Goal: Task Accomplishment & Management: Complete application form

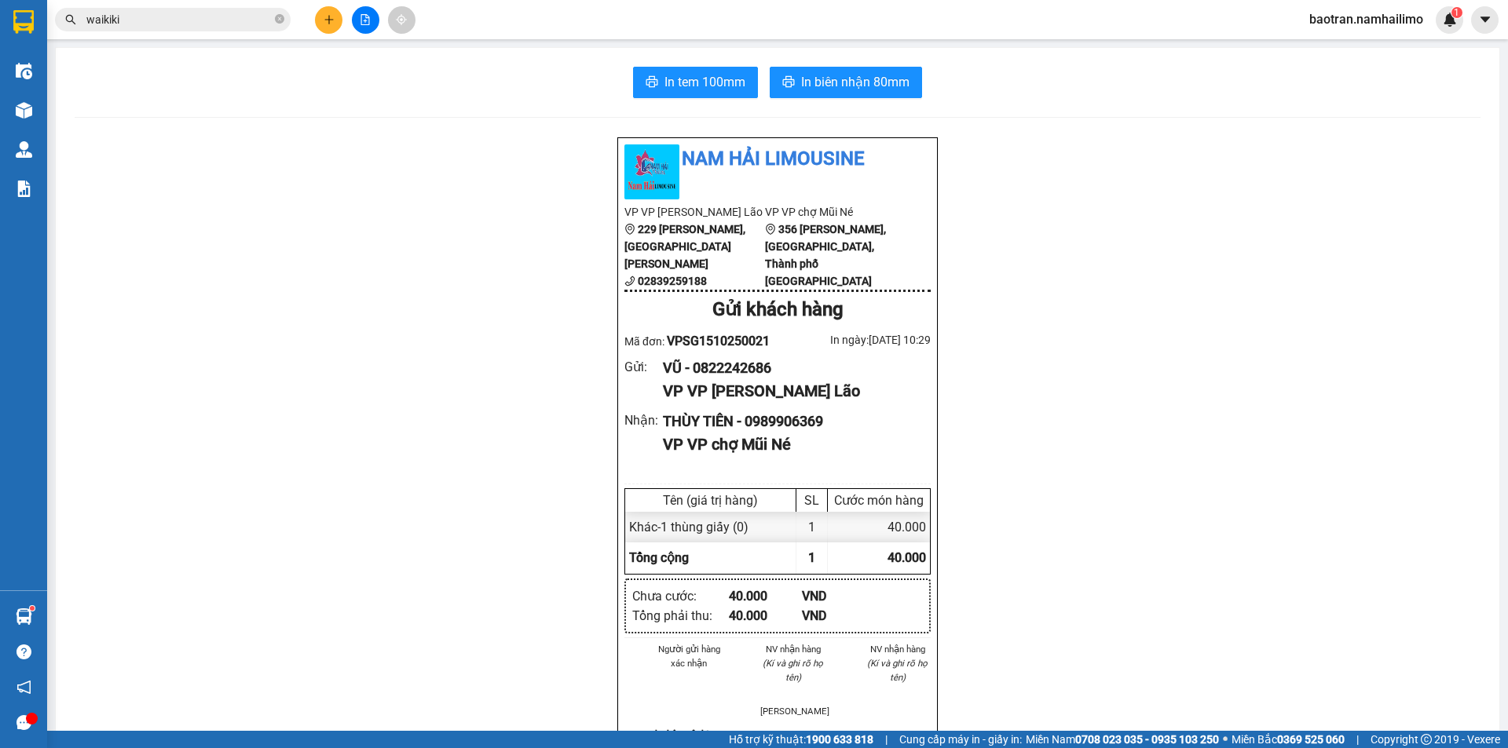
click at [328, 24] on icon "plus" at bounding box center [329, 19] width 11 height 11
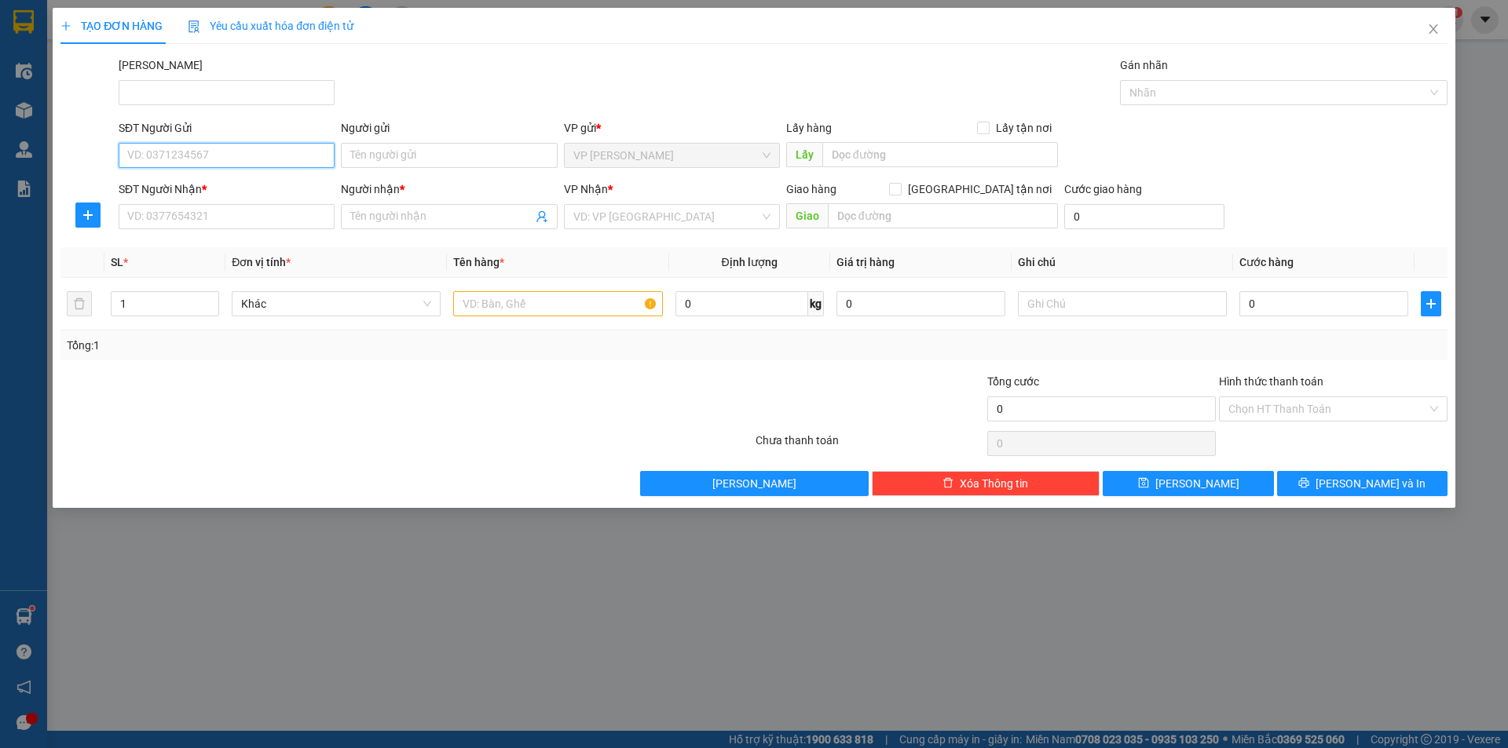
click at [206, 154] on input "SĐT Người Gửi" at bounding box center [227, 155] width 216 height 25
type input "0774277304"
click at [448, 156] on input "Người gửi" at bounding box center [449, 155] width 216 height 25
click at [451, 159] on input "Taam" at bounding box center [449, 155] width 216 height 25
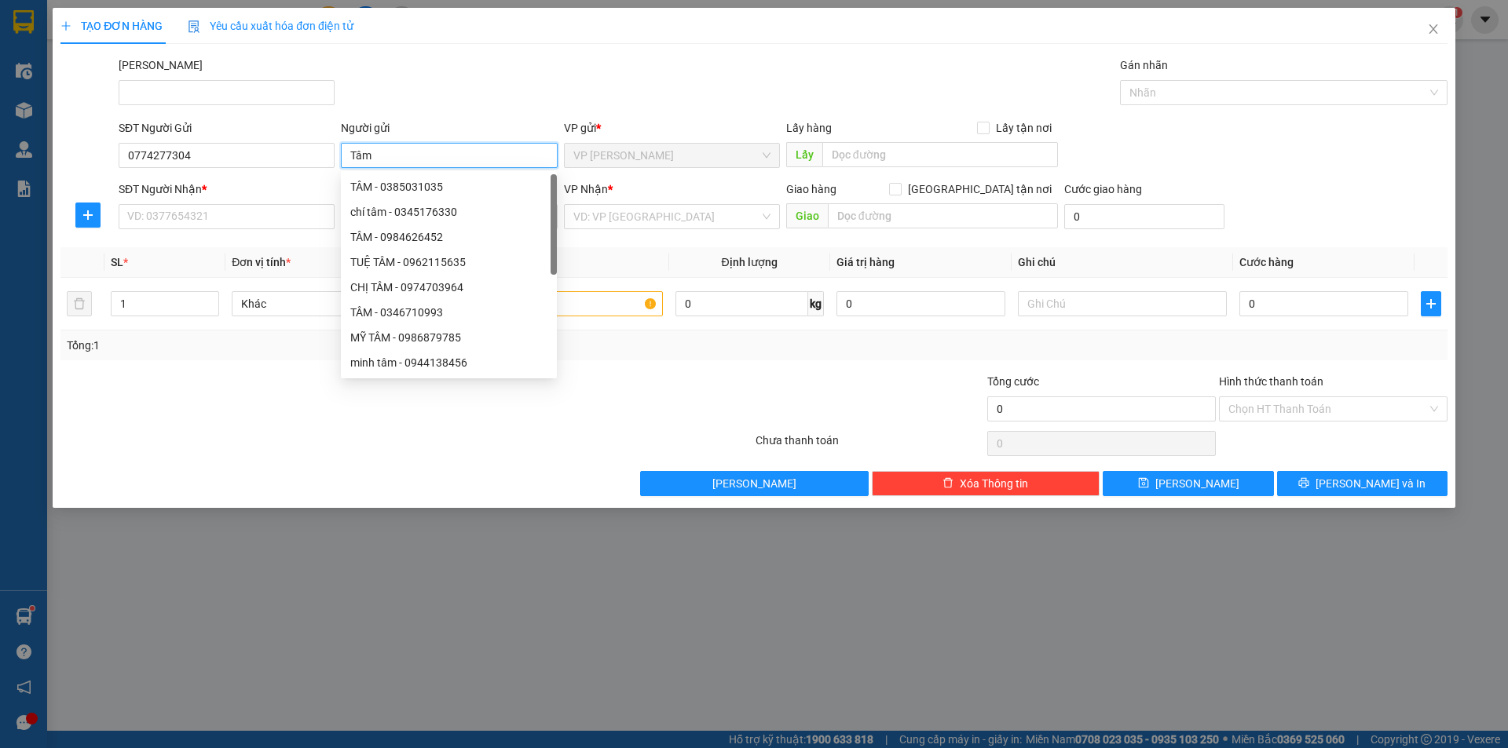
type input "Tâm"
click at [213, 230] on div "SĐT Người Nhận * VD: 0377654321" at bounding box center [227, 208] width 216 height 55
click at [222, 225] on input "SĐT Người Nhận *" at bounding box center [227, 216] width 216 height 25
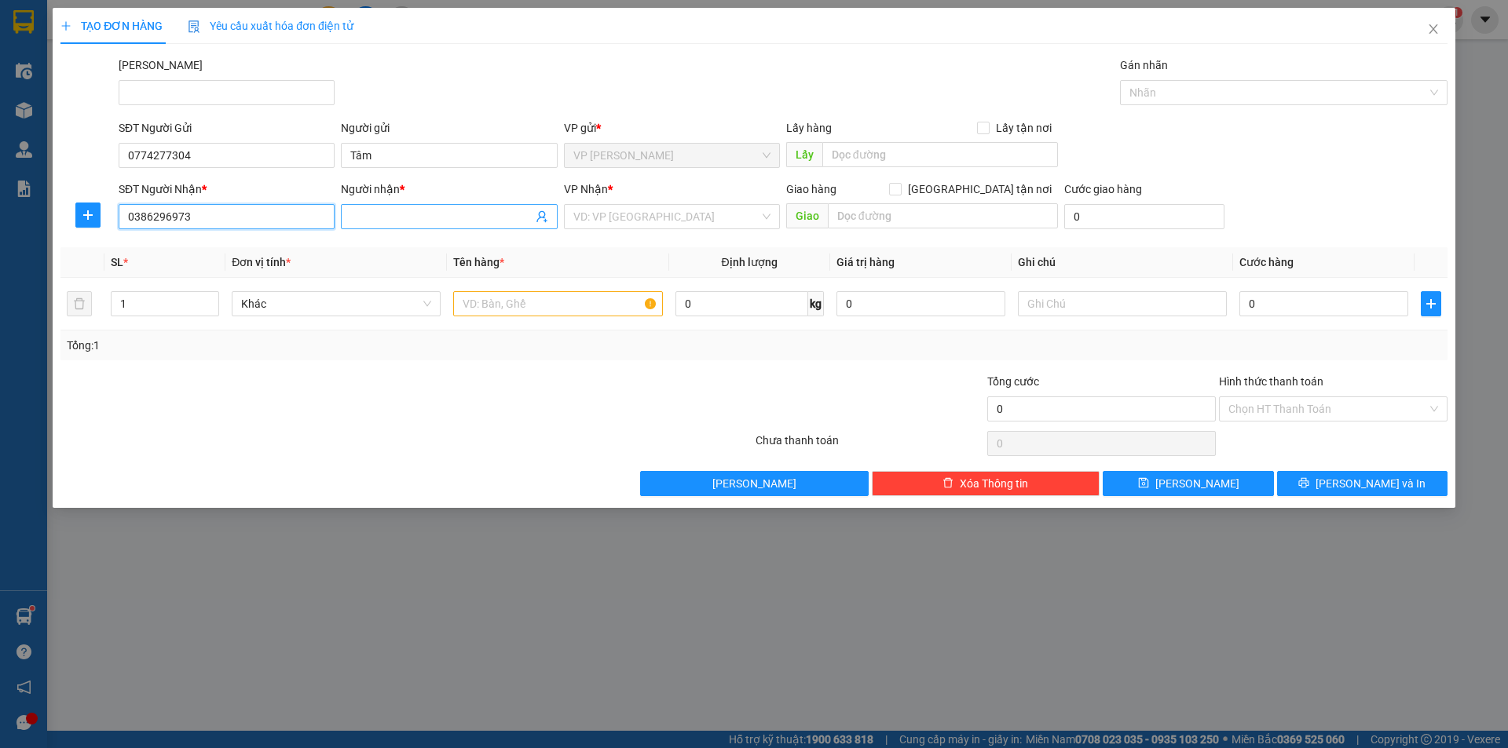
type input "0386296973"
click at [404, 206] on span at bounding box center [449, 216] width 216 height 25
type input "[PERSON_NAME]"
click at [551, 306] on input "text" at bounding box center [557, 303] width 209 height 25
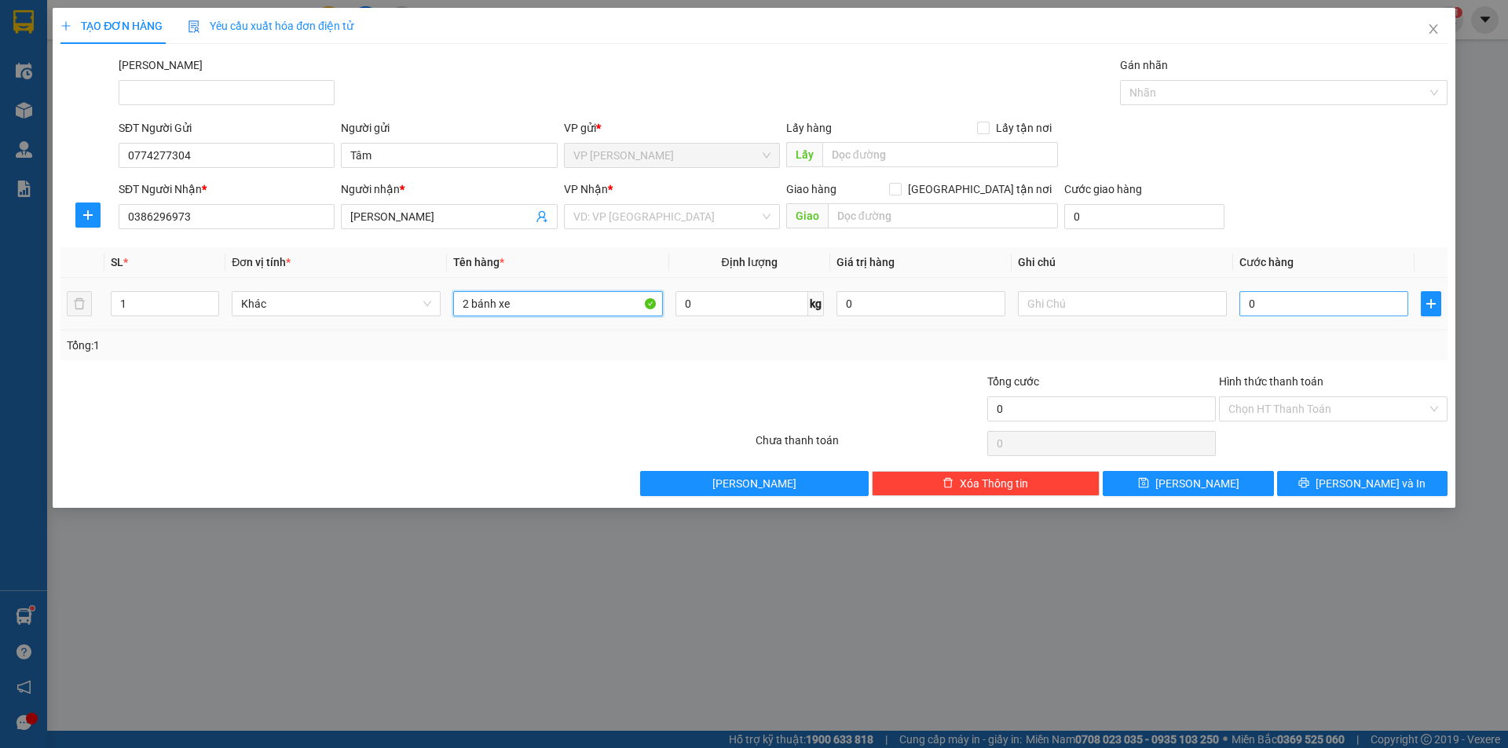
type input "2 bánh xe"
click at [1291, 309] on input "0" at bounding box center [1323, 303] width 169 height 25
type input "6"
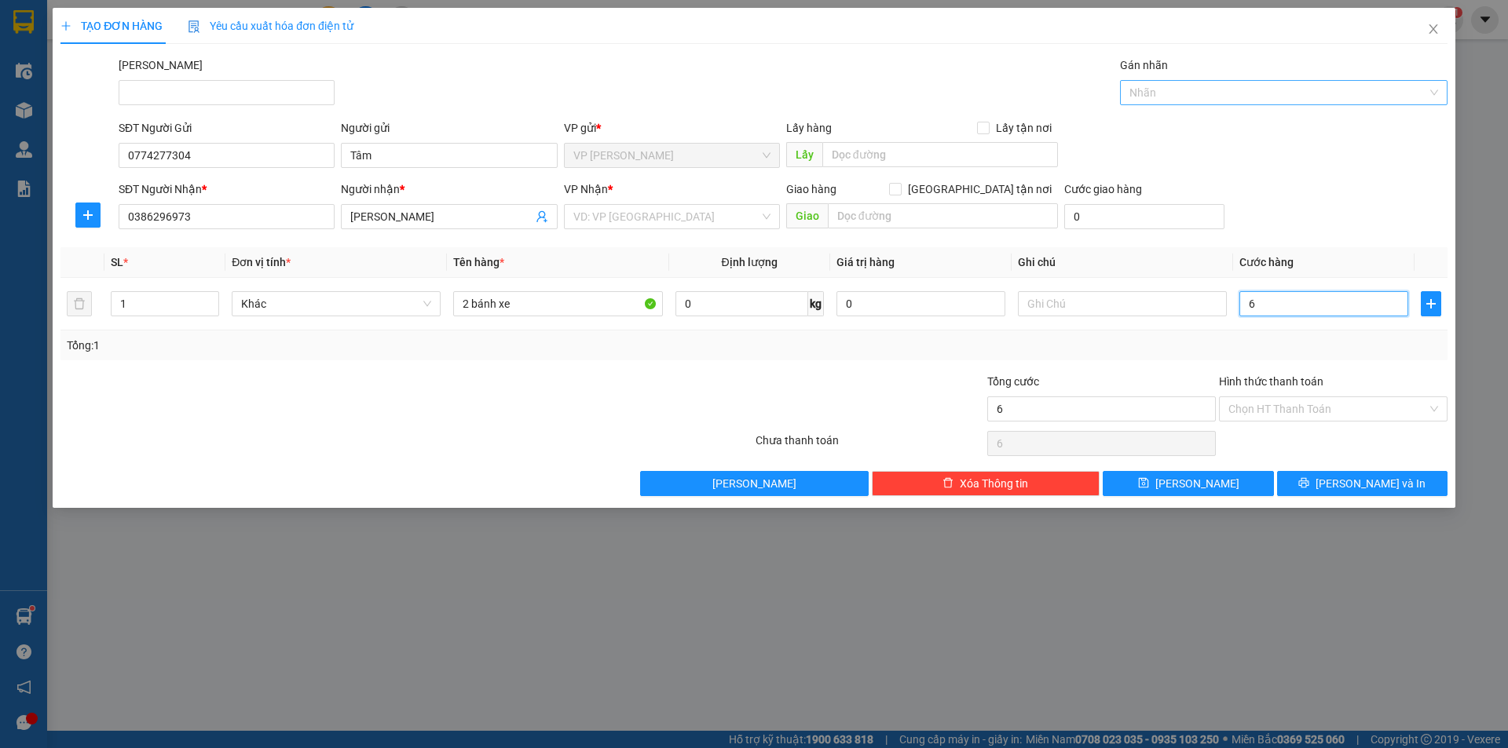
type input "60"
type input "600"
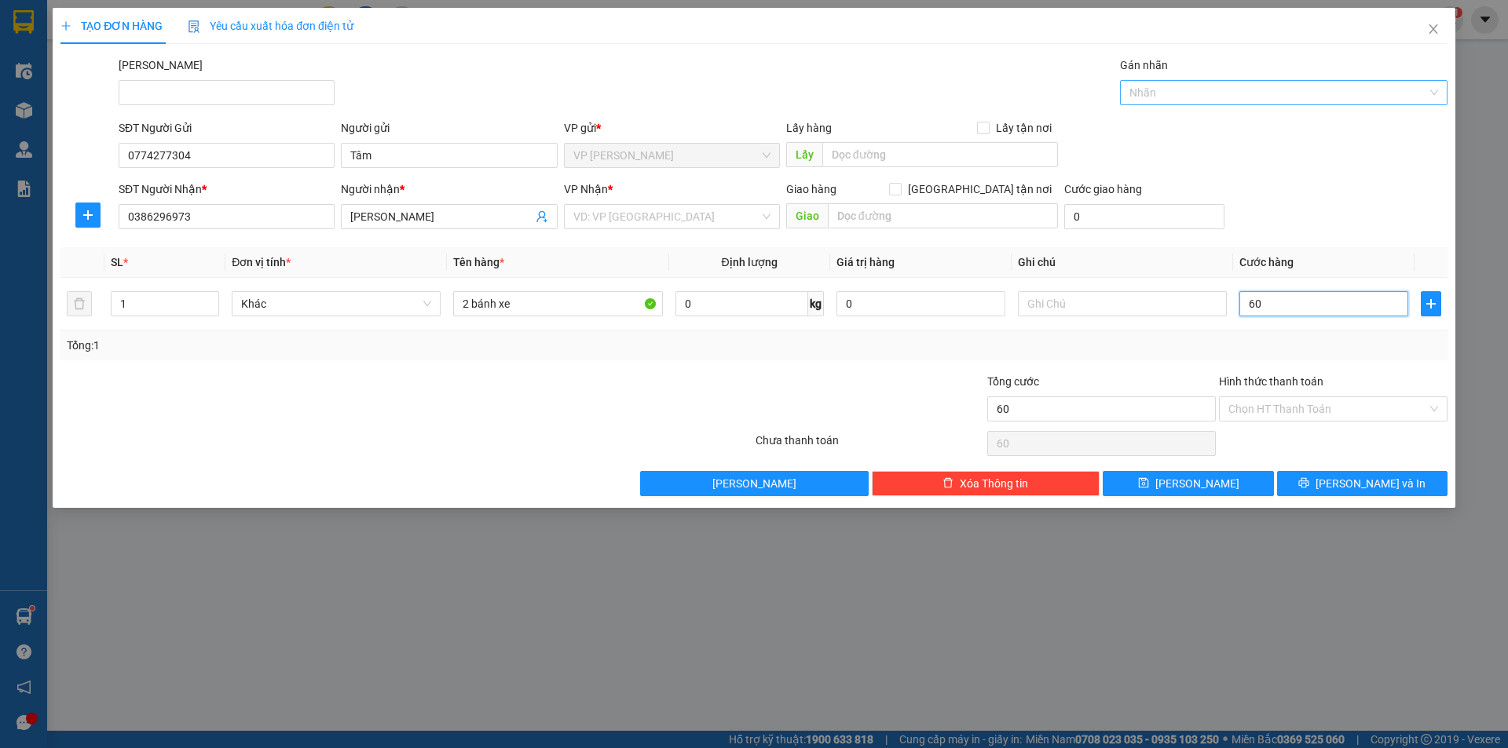
type input "600"
type input "6.000"
type input "60.000"
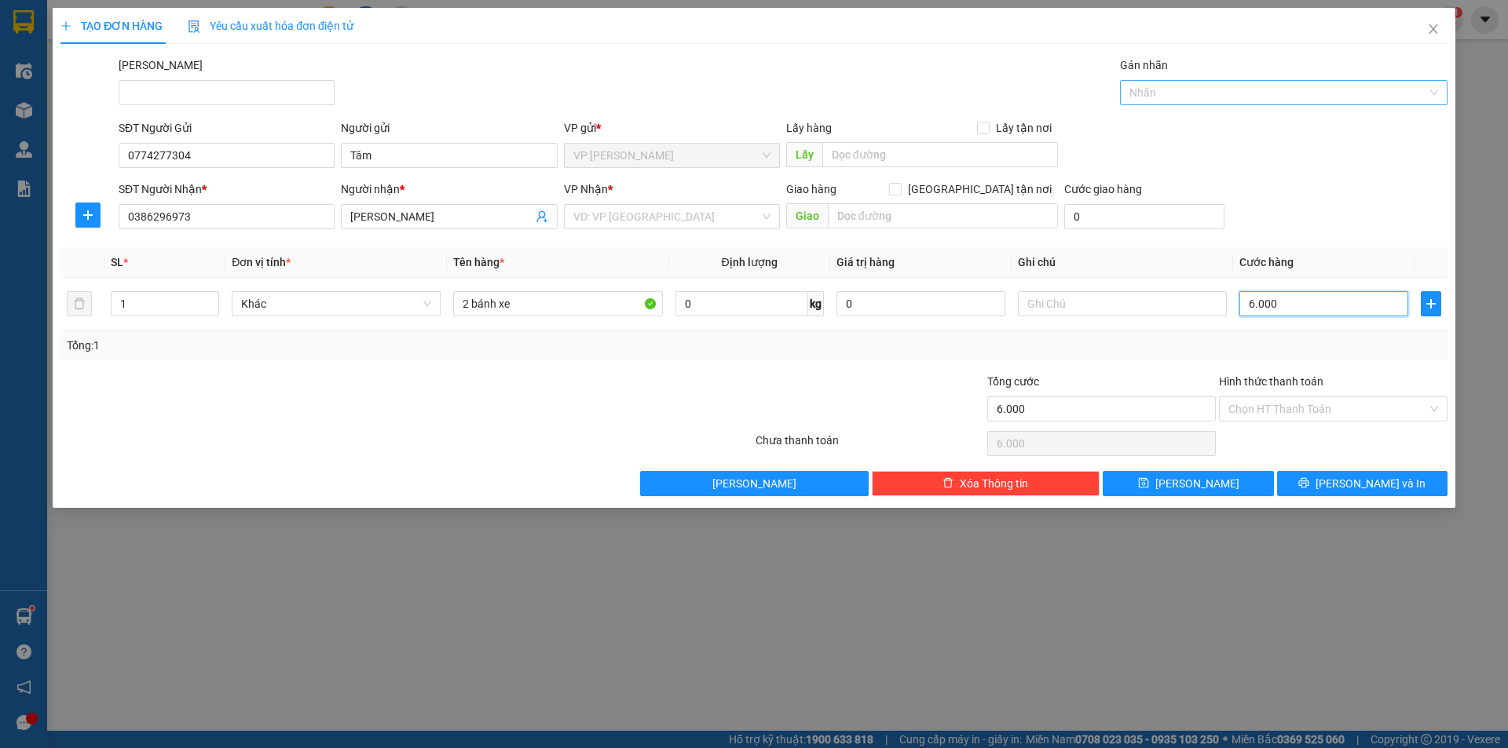
type input "60.000"
click at [907, 220] on input "text" at bounding box center [943, 215] width 230 height 25
type input "221 [PERSON_NAME]"
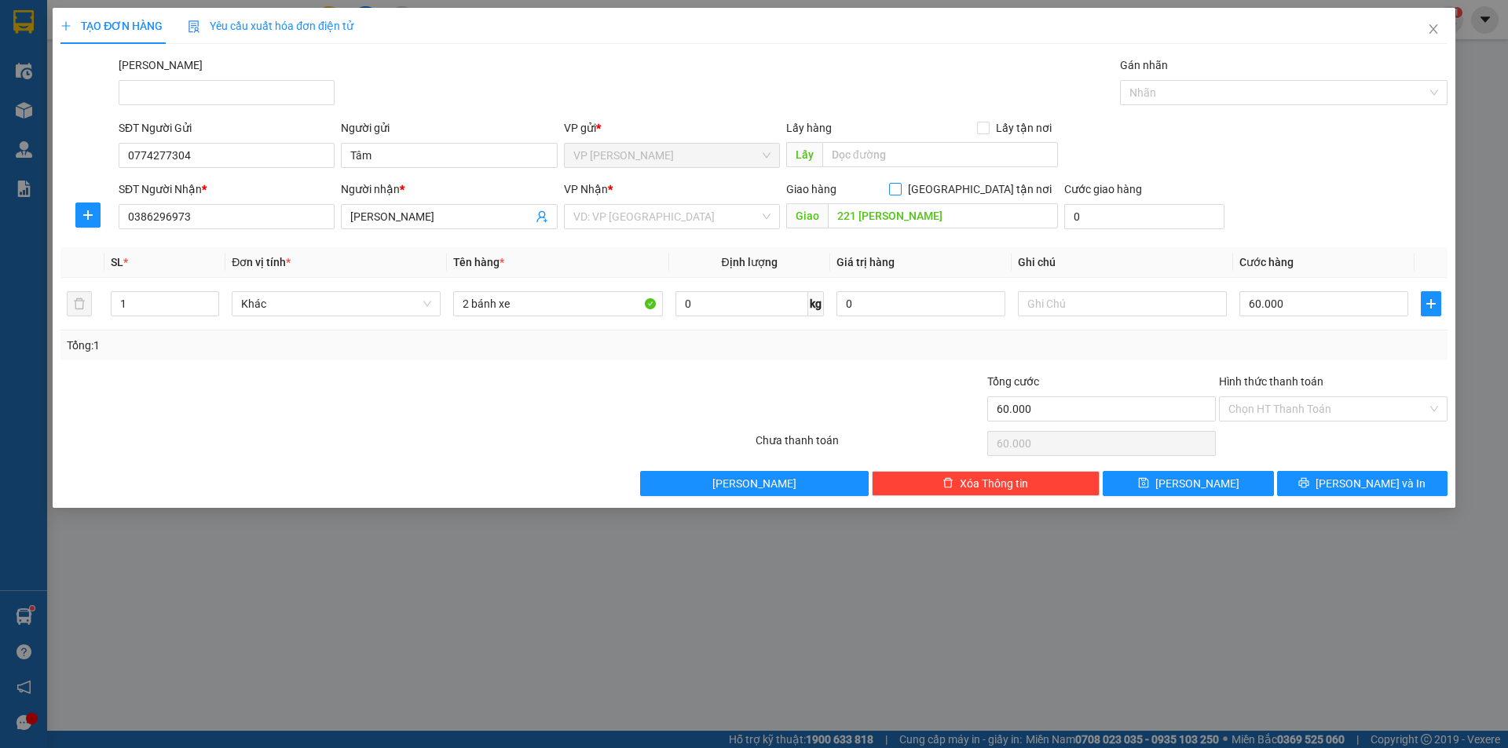
click at [1010, 183] on span "[GEOGRAPHIC_DATA] tận nơi" at bounding box center [980, 189] width 156 height 17
click at [900, 183] on input "[GEOGRAPHIC_DATA] tận nơi" at bounding box center [894, 188] width 11 height 11
checkbox input "true"
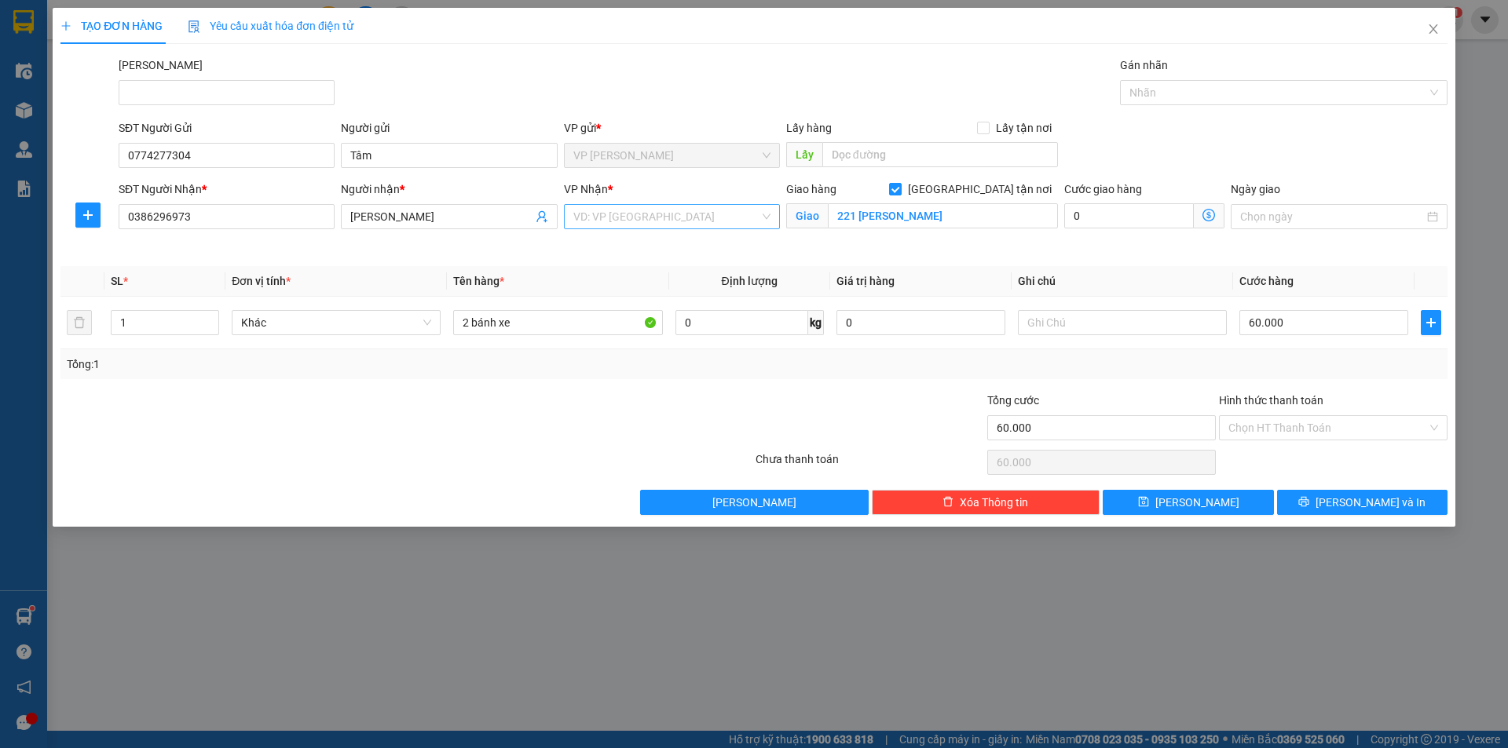
click at [612, 218] on input "search" at bounding box center [666, 217] width 186 height 24
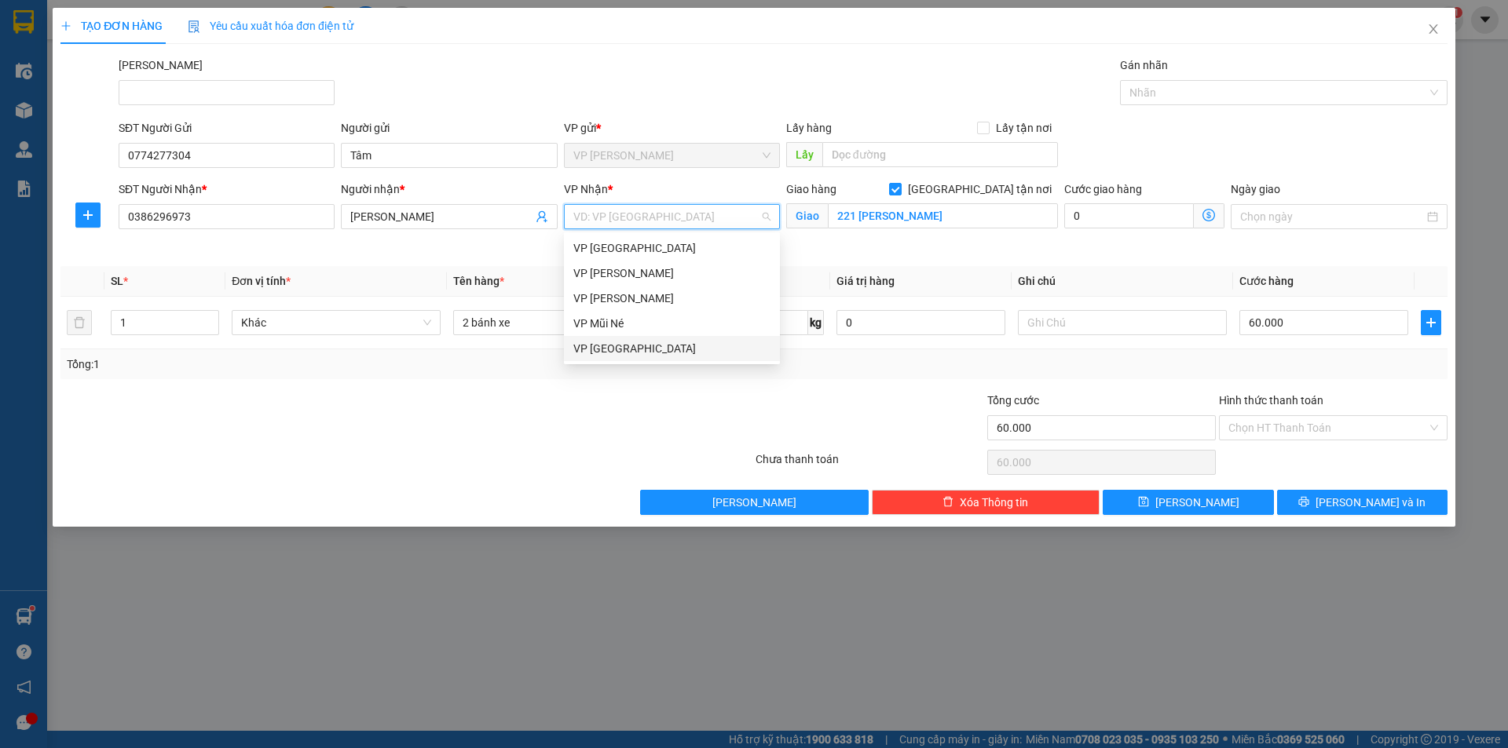
click at [663, 346] on div "VP [GEOGRAPHIC_DATA]" at bounding box center [671, 348] width 197 height 17
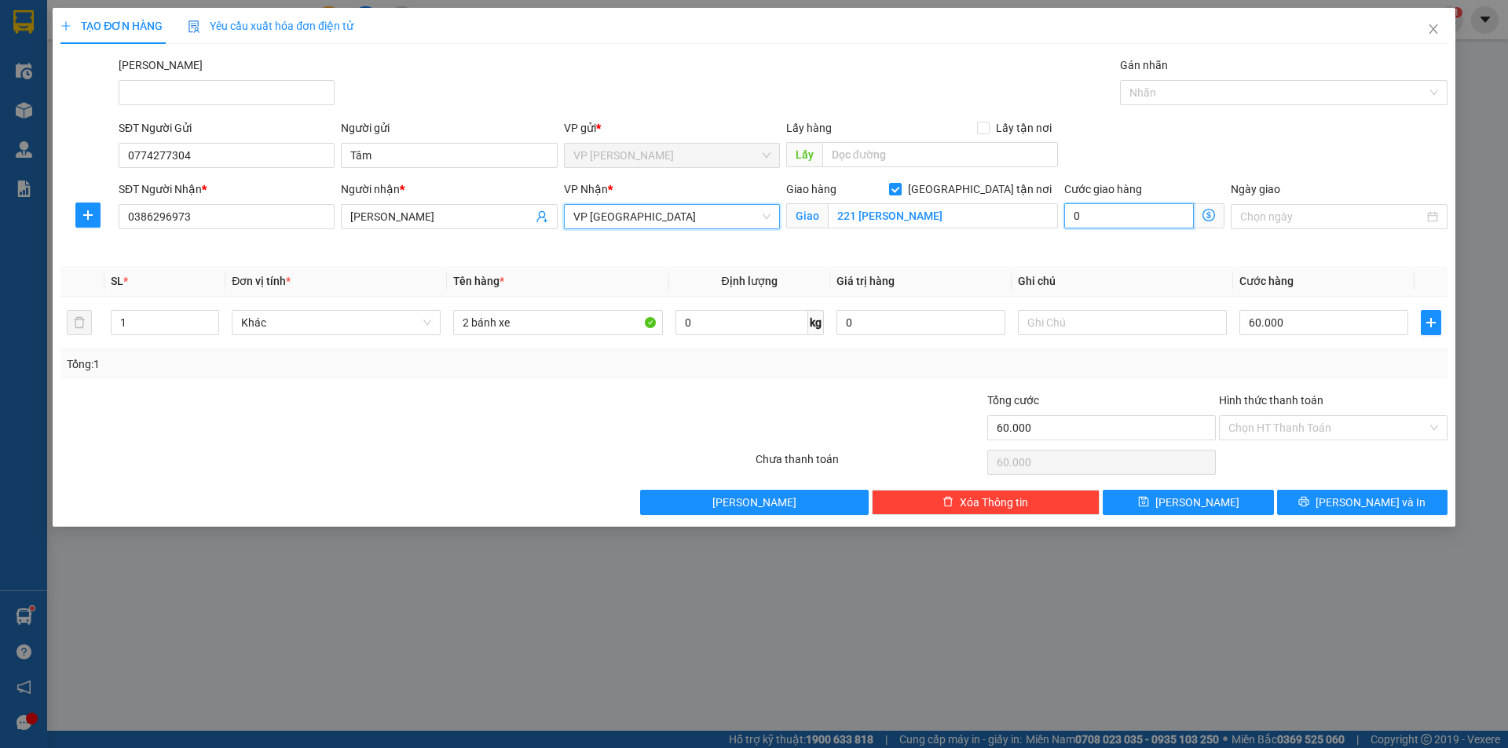
click at [1122, 219] on input "0" at bounding box center [1129, 215] width 130 height 25
type input "60.001"
type input "1"
type input "60.010"
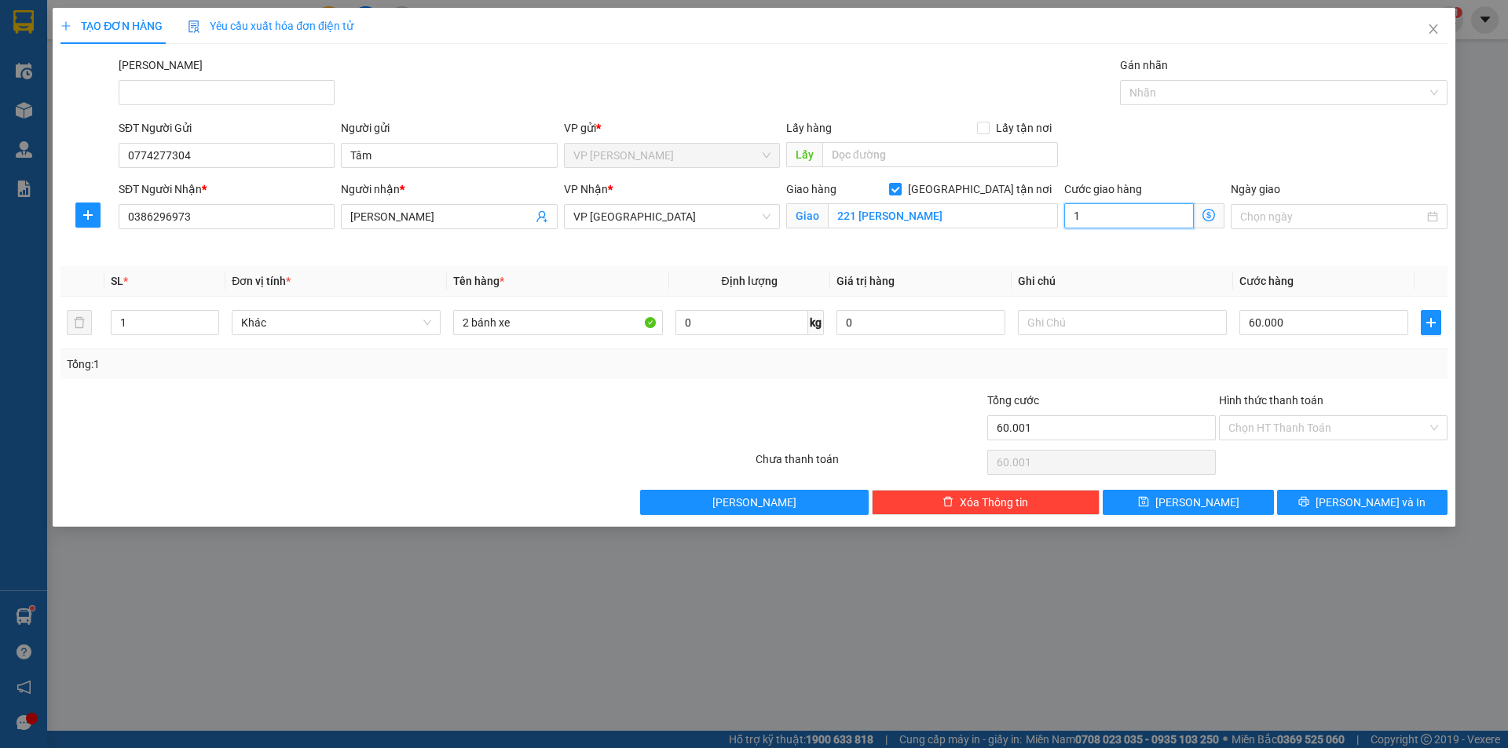
type input "60.010"
type input "10"
type input "60.100"
type input "100"
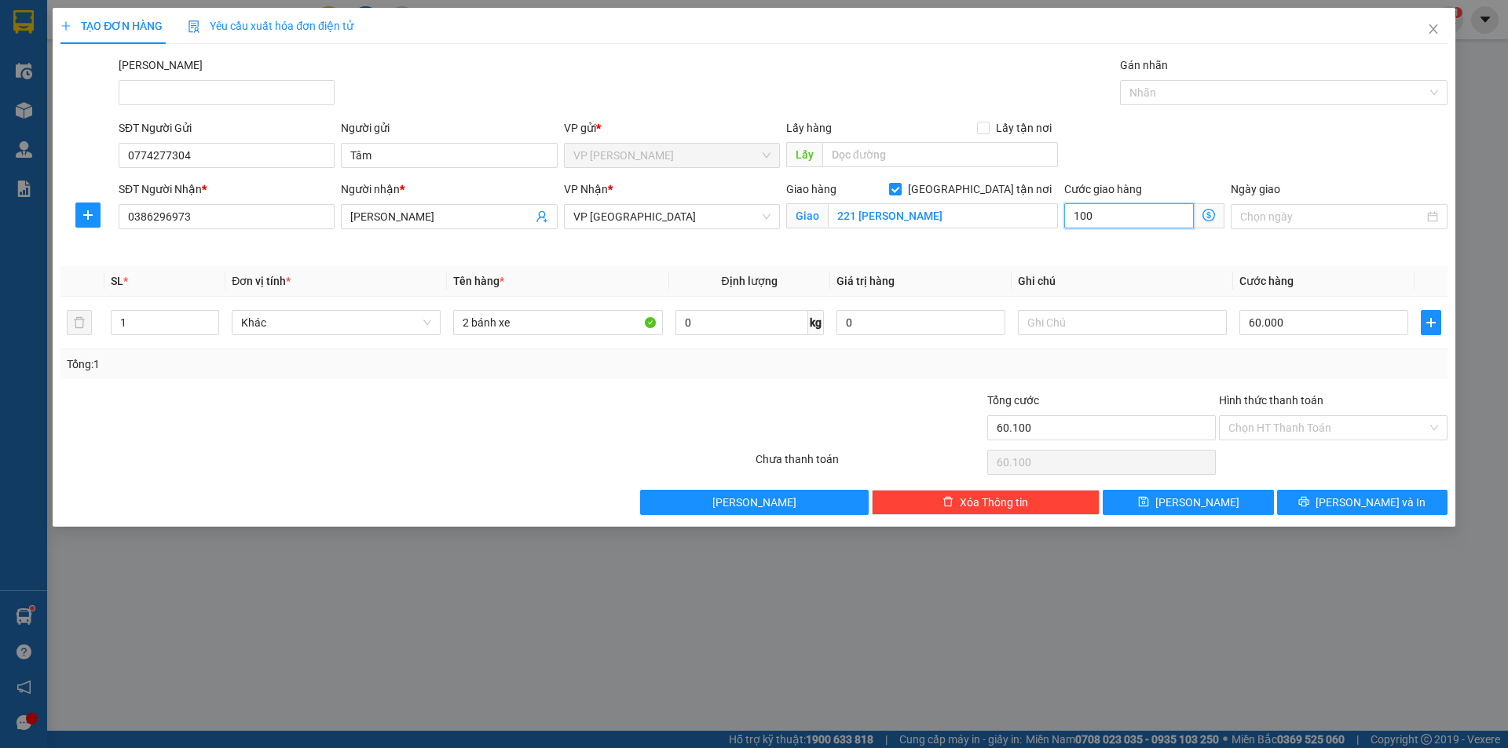
type input "61.000"
type input "1.000"
type input "70.000"
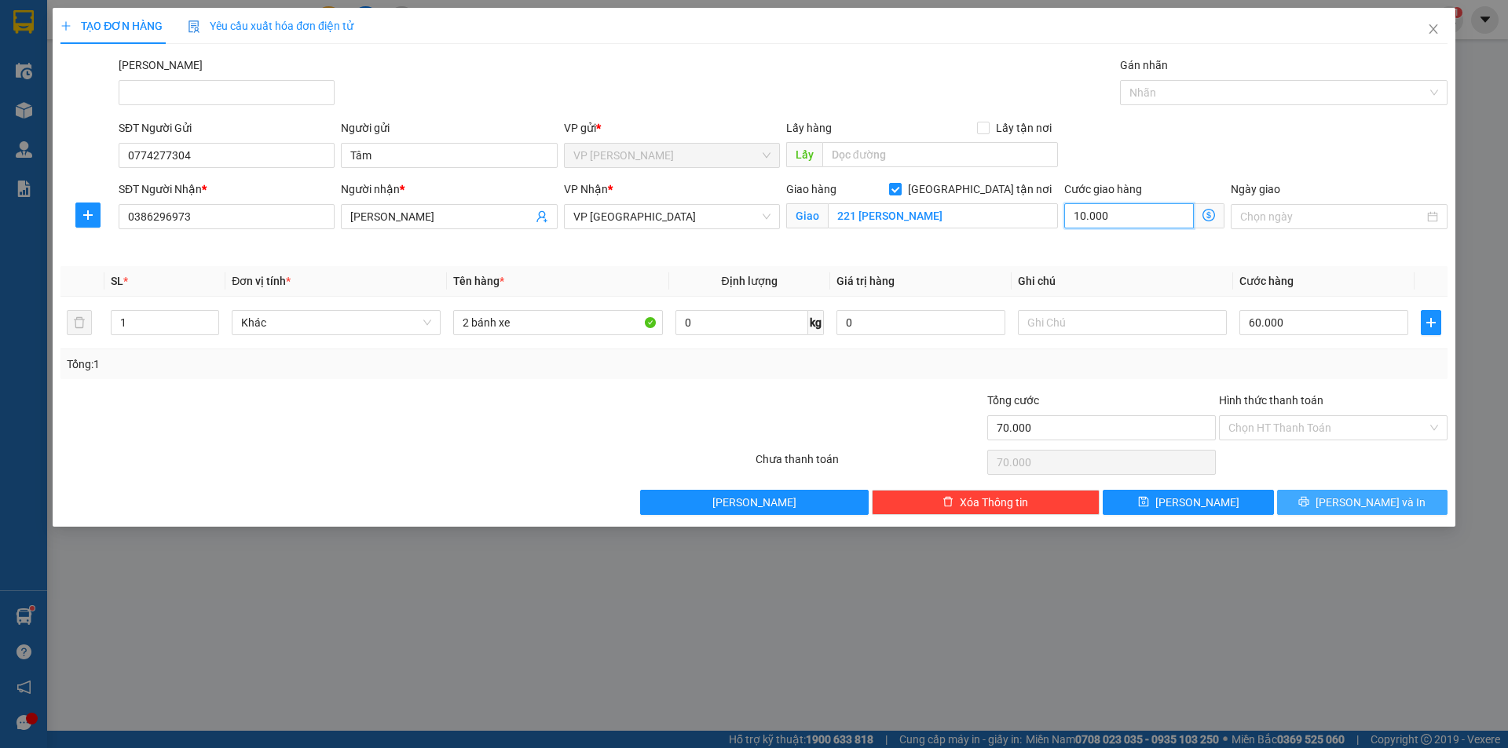
type input "10.000"
click at [1364, 504] on span "[PERSON_NAME] và In" at bounding box center [1371, 502] width 110 height 17
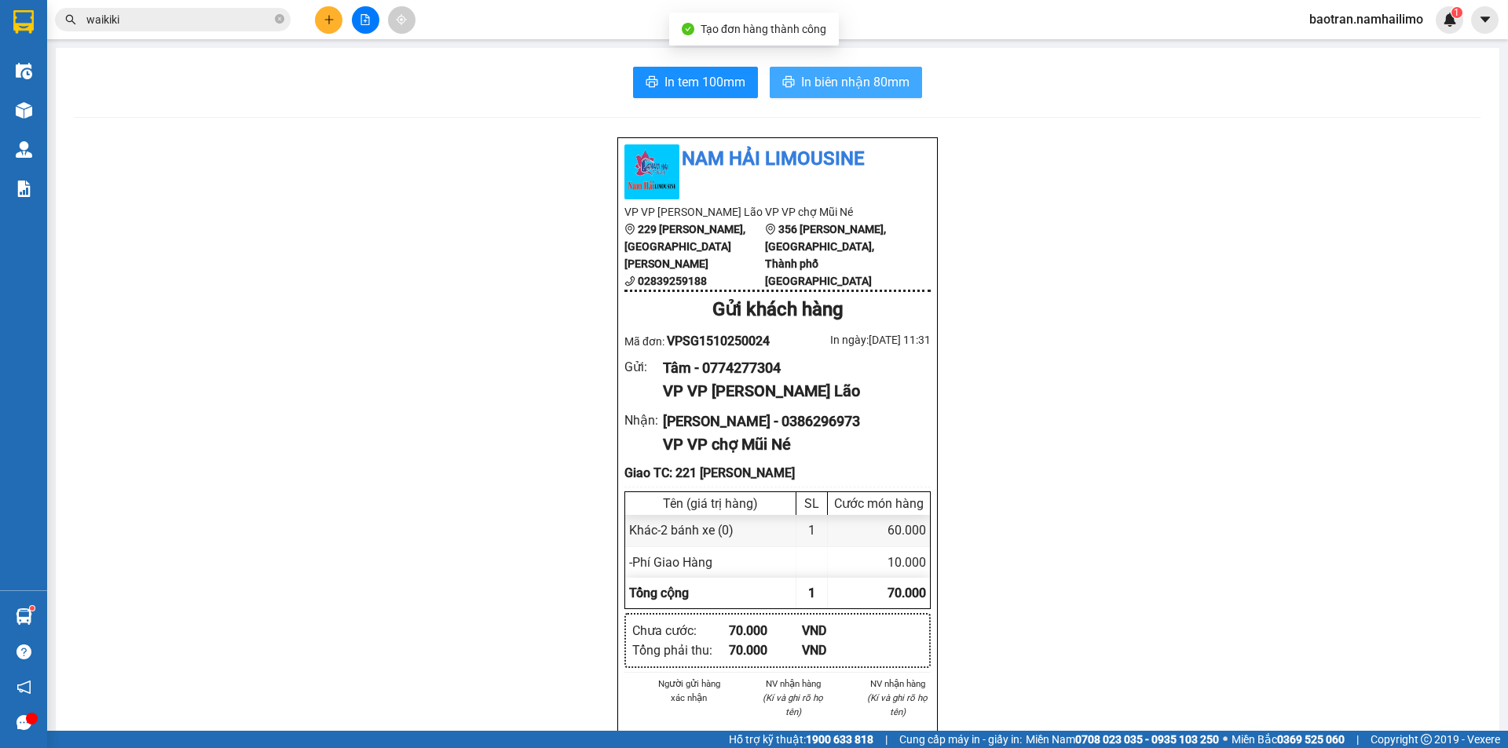
click at [836, 87] on span "In biên nhận 80mm" at bounding box center [855, 82] width 108 height 20
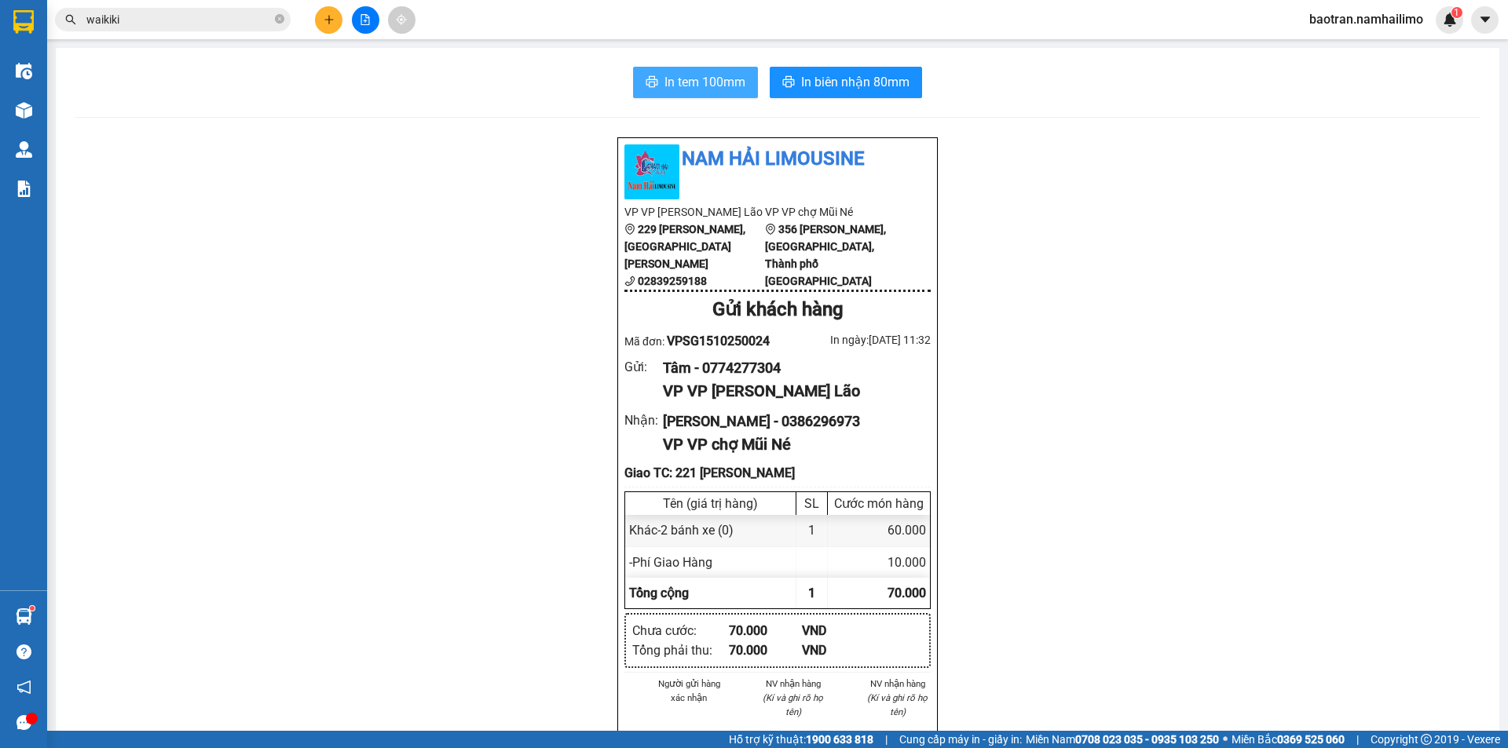
click at [726, 82] on span "In tem 100mm" at bounding box center [704, 82] width 81 height 20
click at [725, 77] on span "In tem 100mm" at bounding box center [704, 82] width 81 height 20
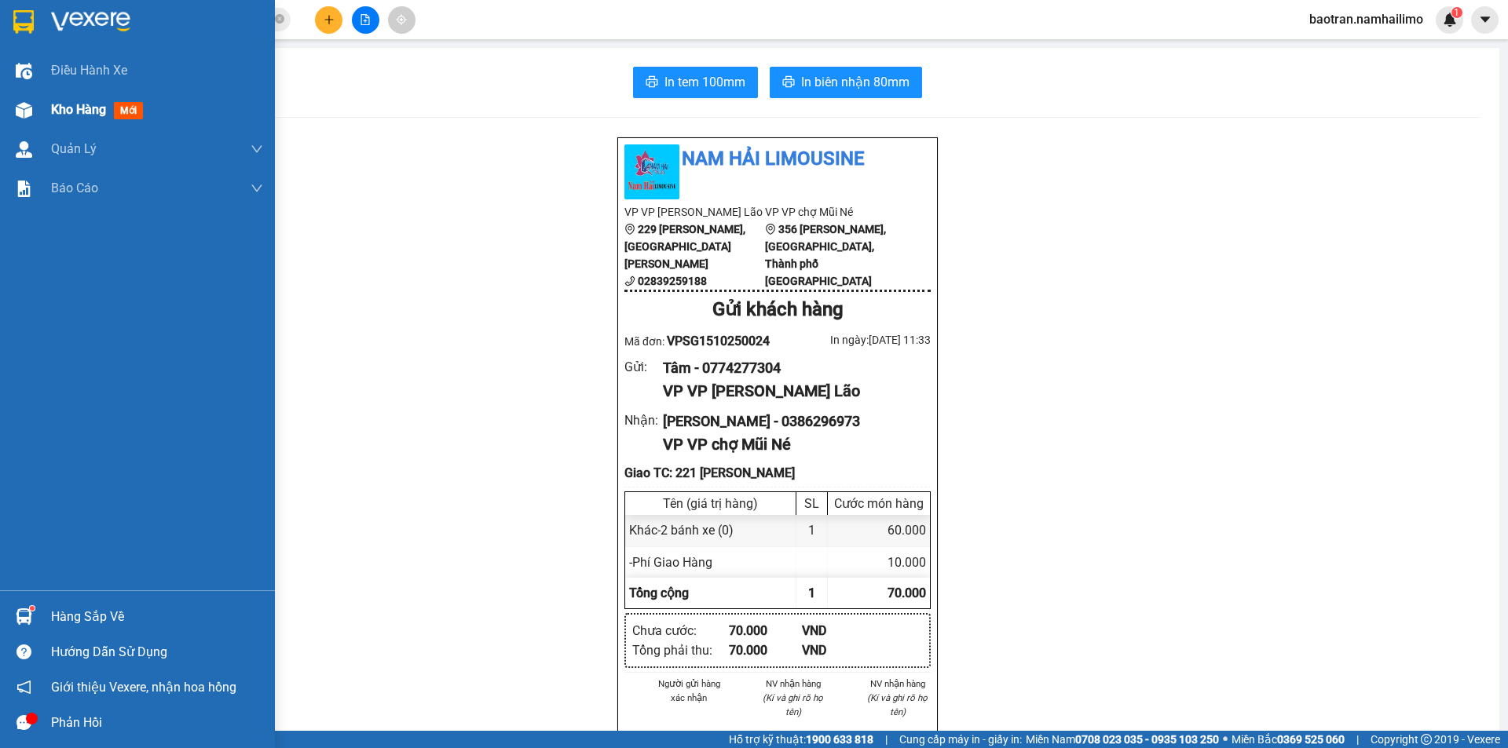
click at [52, 112] on span "Kho hàng" at bounding box center [78, 109] width 55 height 15
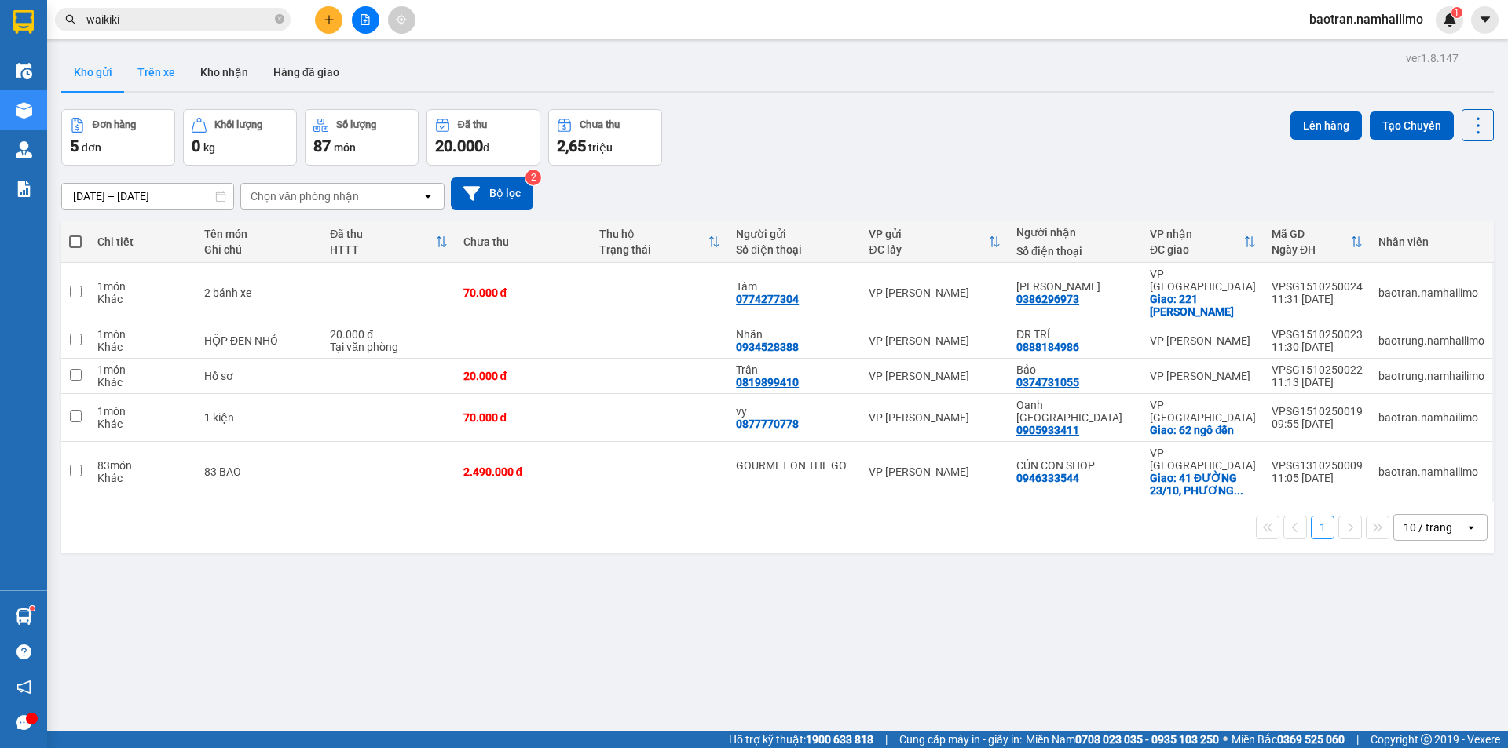
click at [177, 74] on button "Trên xe" at bounding box center [156, 72] width 63 height 38
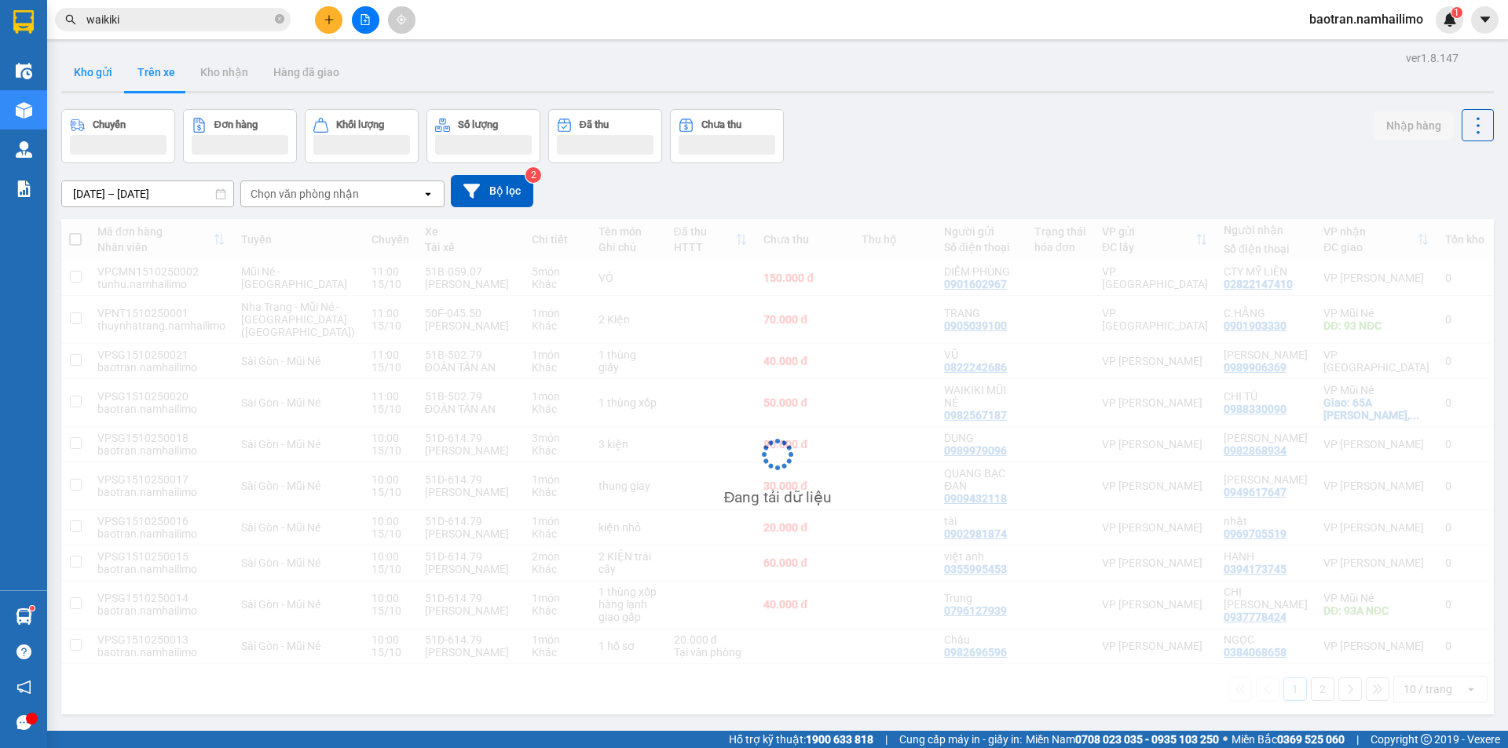
click at [84, 64] on button "Kho gửi" at bounding box center [93, 72] width 64 height 38
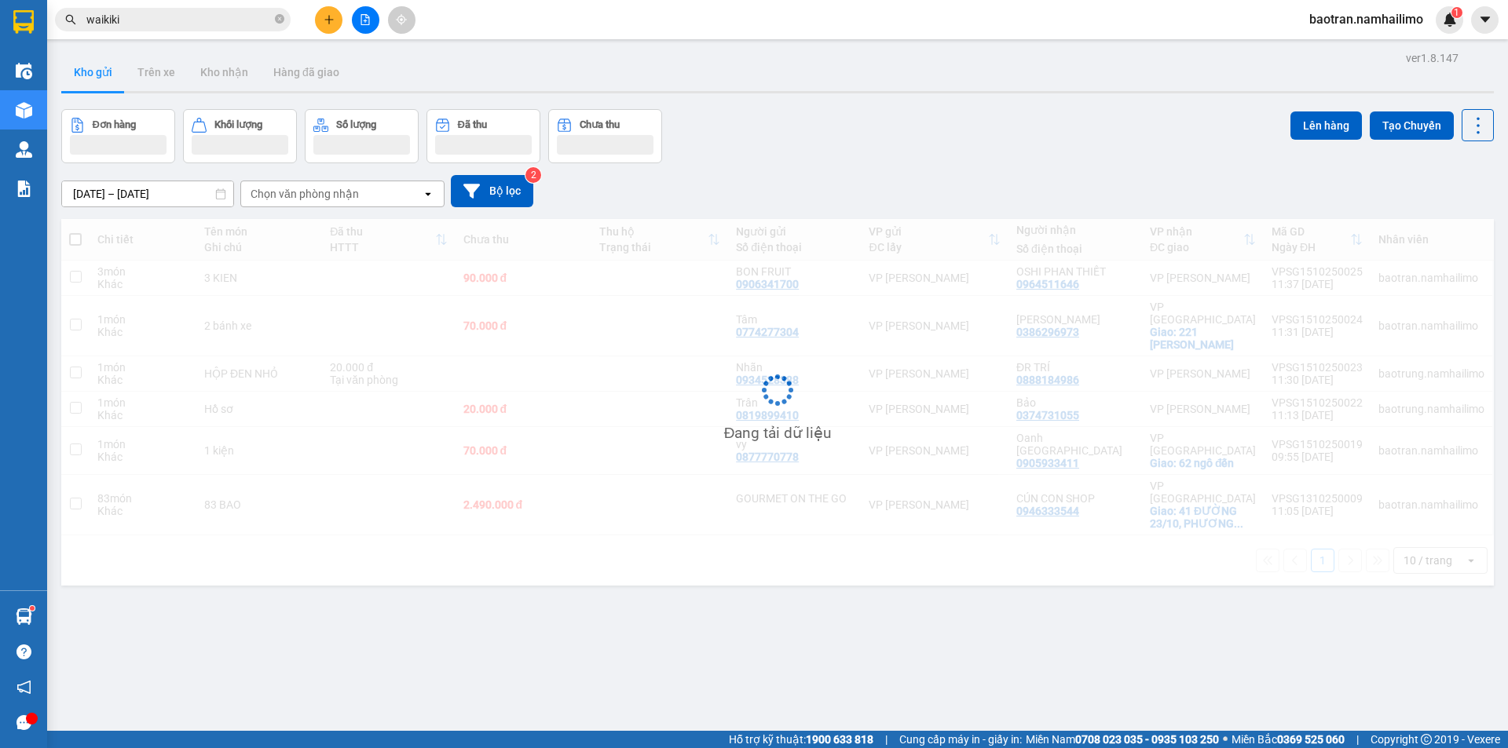
click at [84, 64] on button "Kho gửi" at bounding box center [93, 72] width 64 height 38
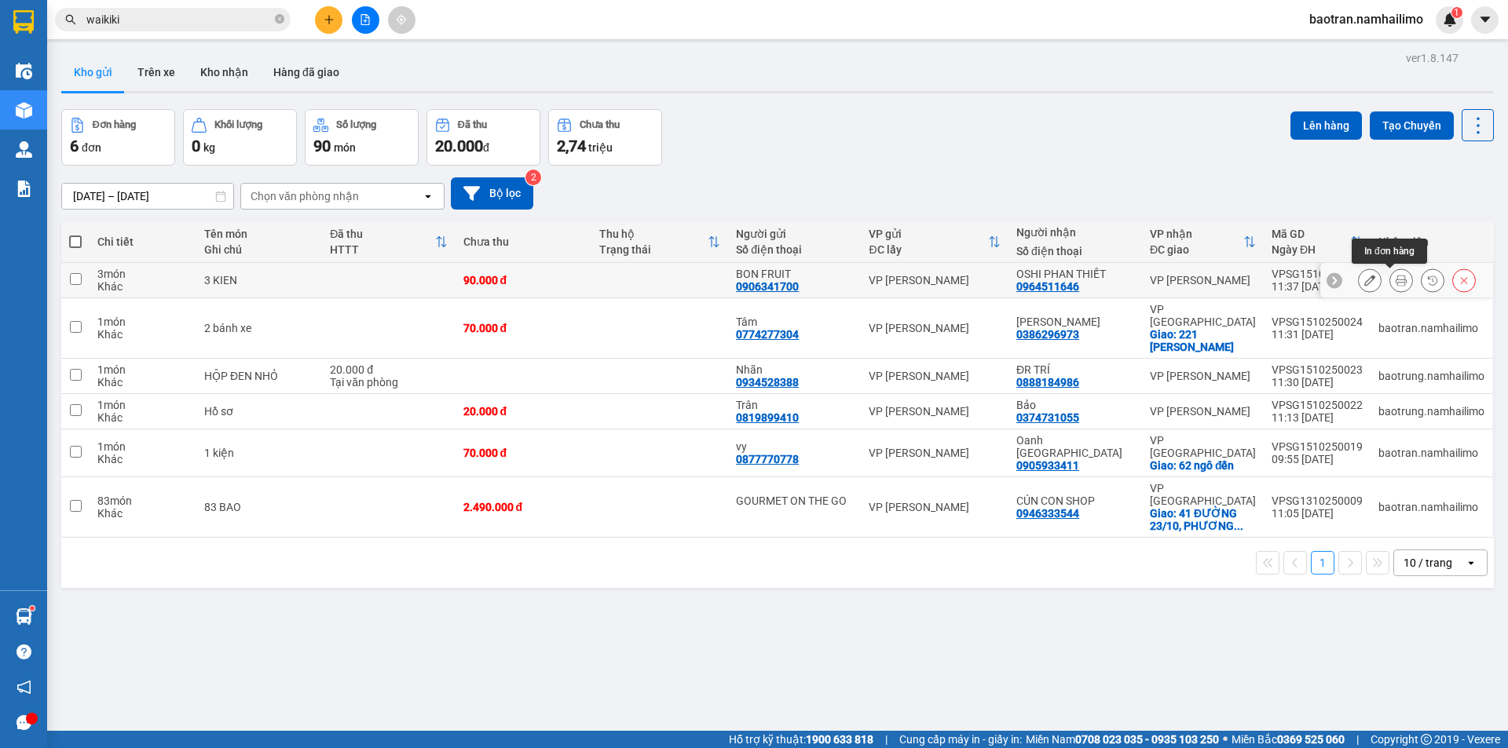
click at [1396, 281] on icon at bounding box center [1401, 280] width 11 height 11
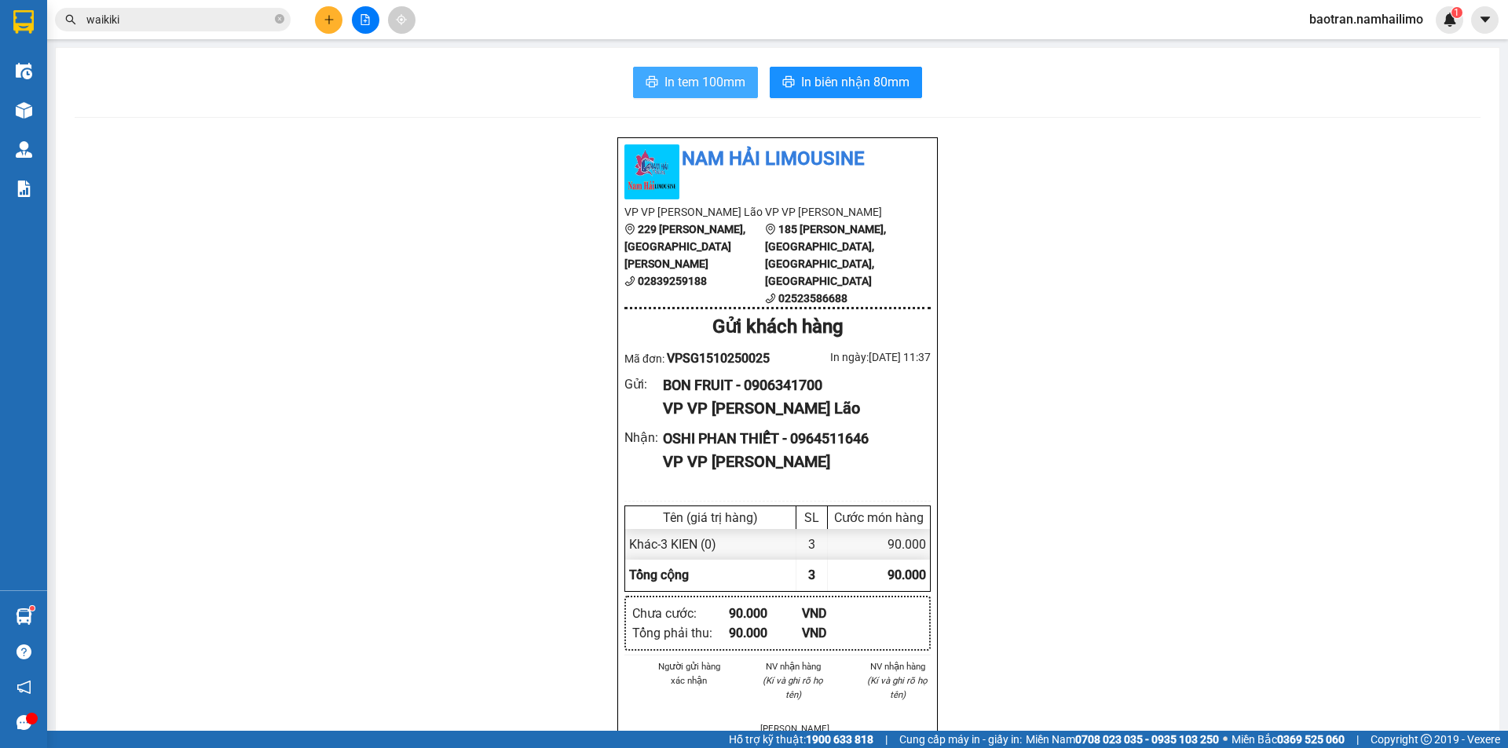
click at [692, 75] on span "In tem 100mm" at bounding box center [704, 82] width 81 height 20
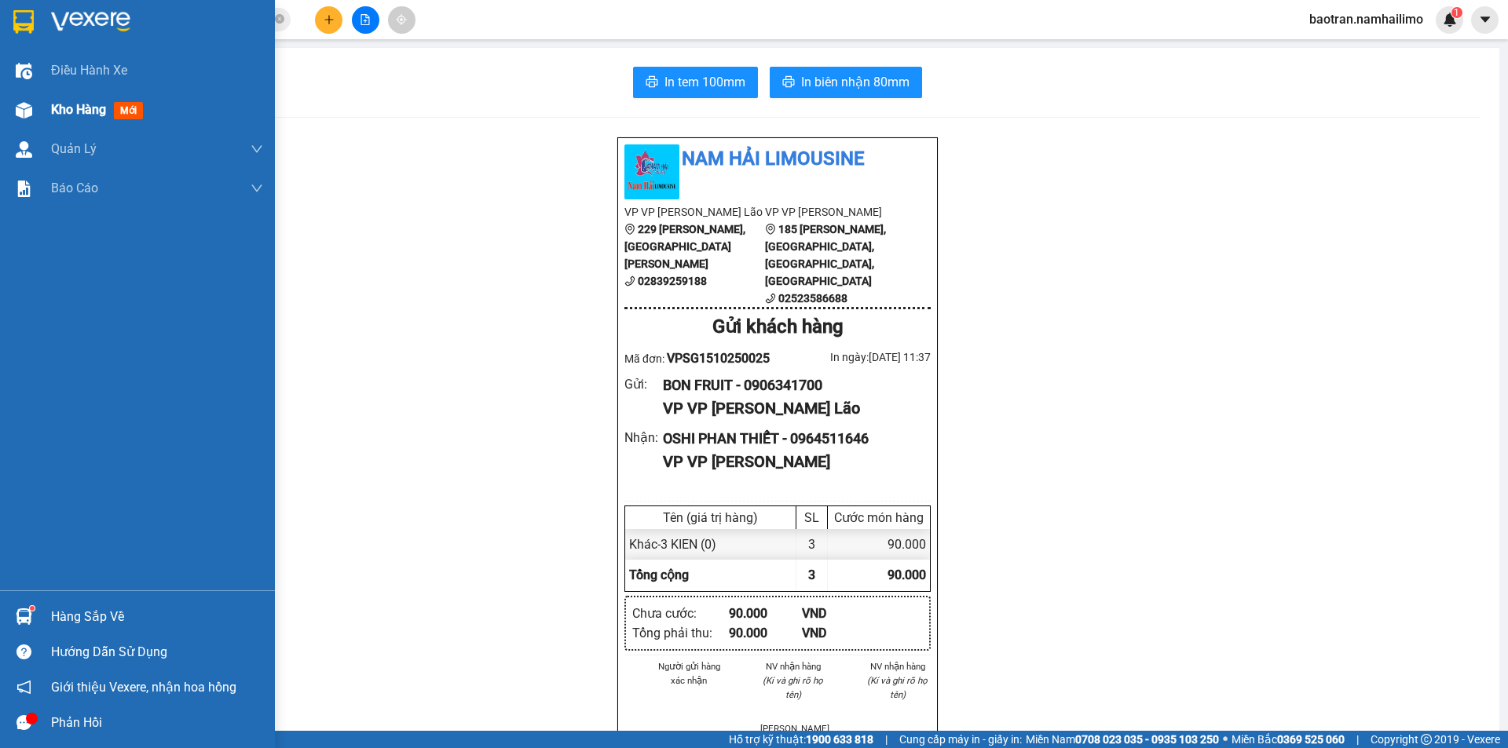
click at [66, 106] on span "Kho hàng" at bounding box center [78, 109] width 55 height 15
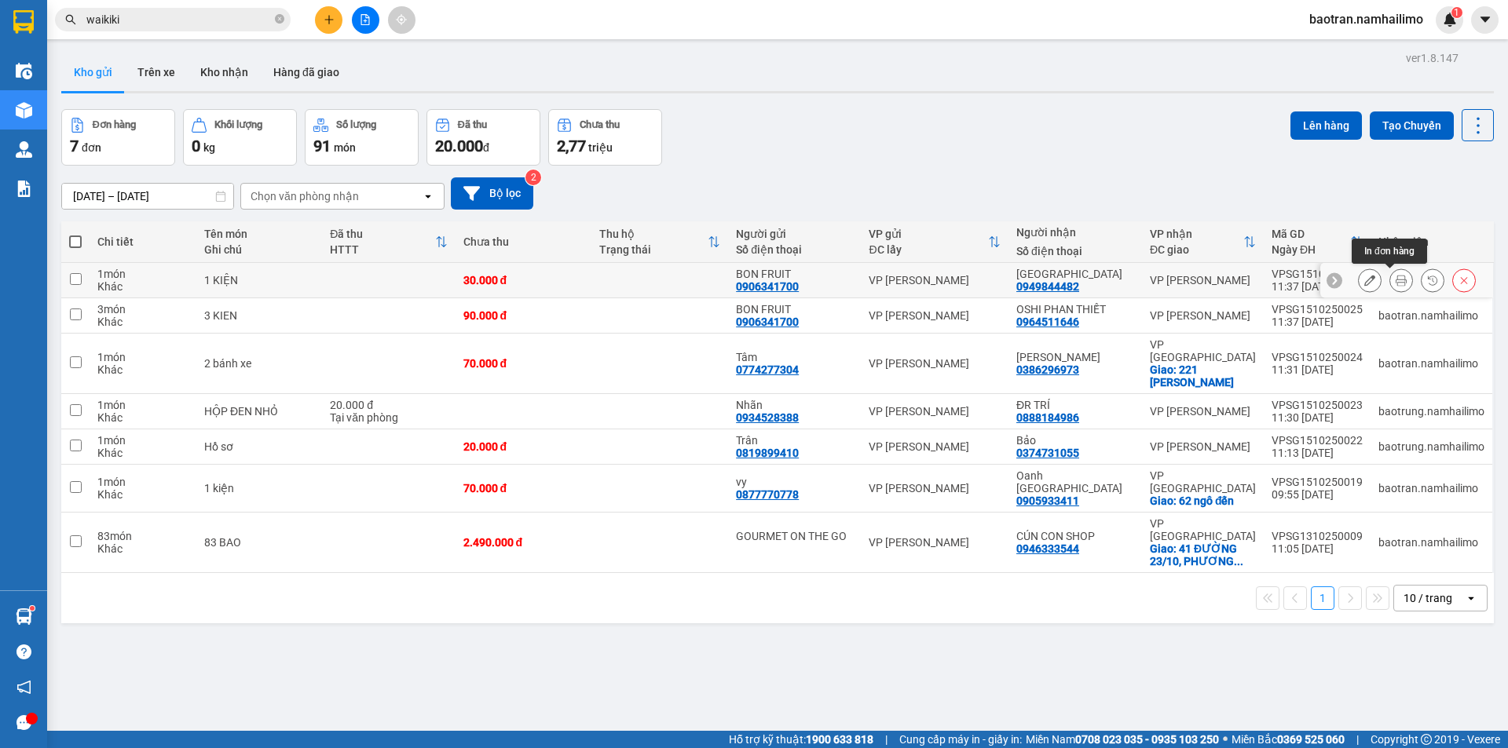
click at [1396, 279] on icon at bounding box center [1401, 280] width 11 height 11
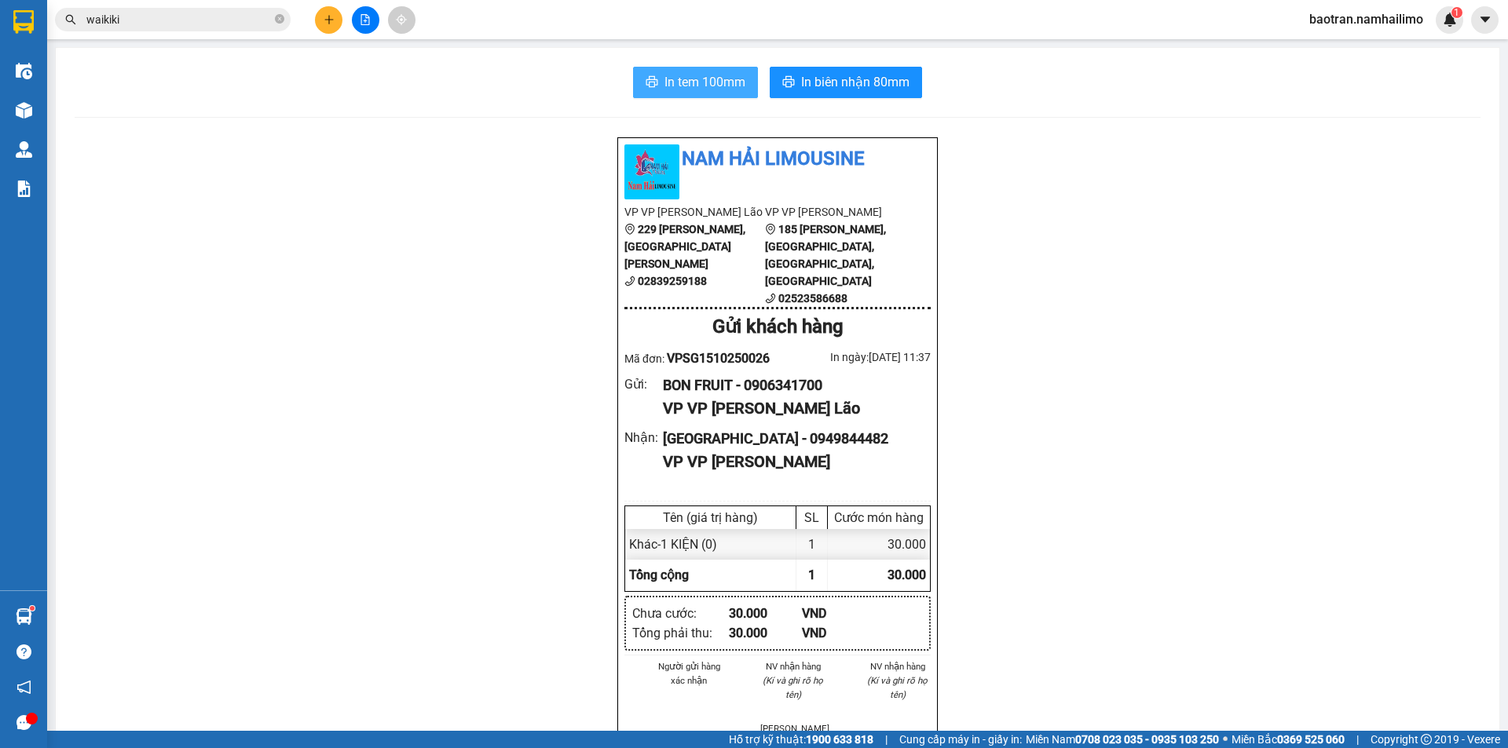
click at [676, 95] on button "In tem 100mm" at bounding box center [695, 82] width 125 height 31
click at [814, 79] on span "In biên nhận 80mm" at bounding box center [855, 82] width 108 height 20
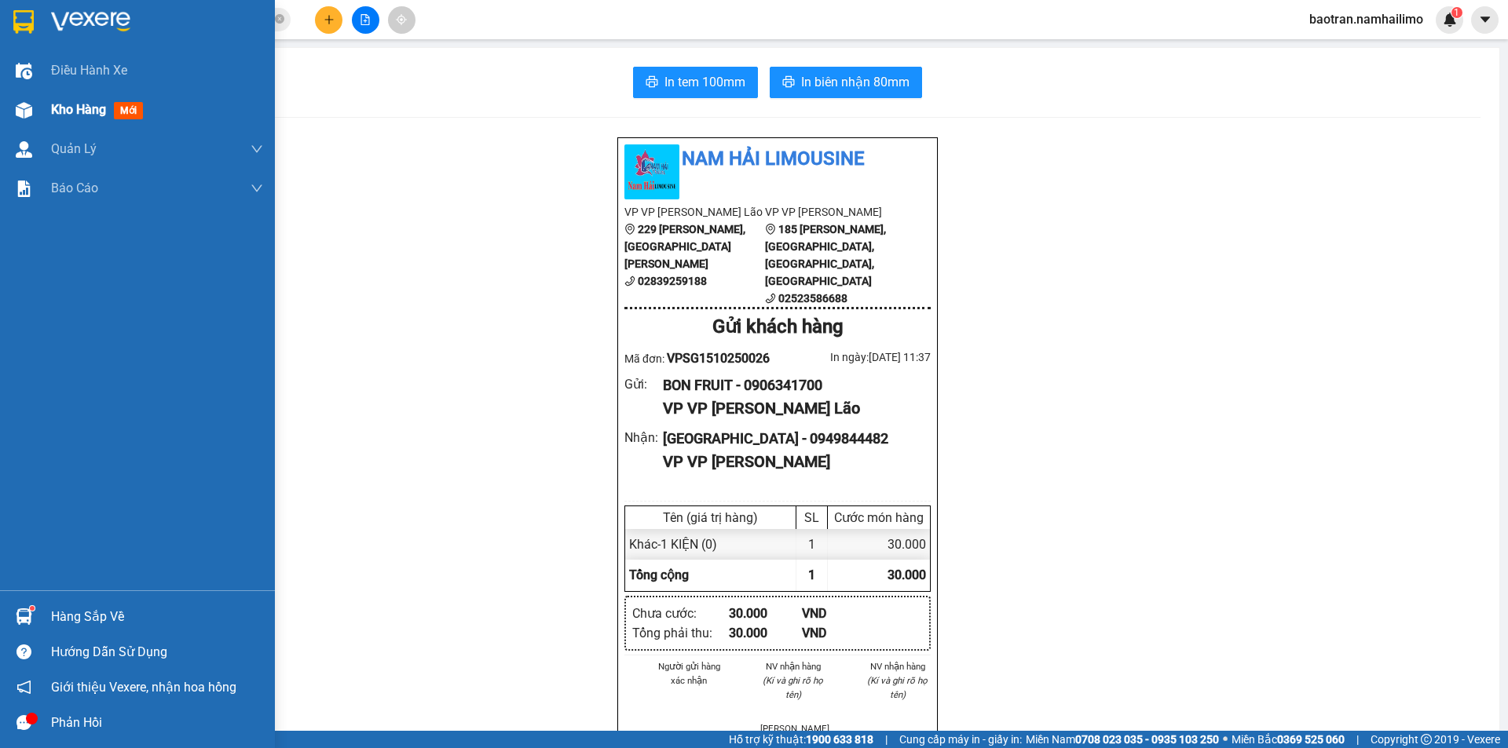
click at [60, 115] on span "Kho hàng" at bounding box center [78, 109] width 55 height 15
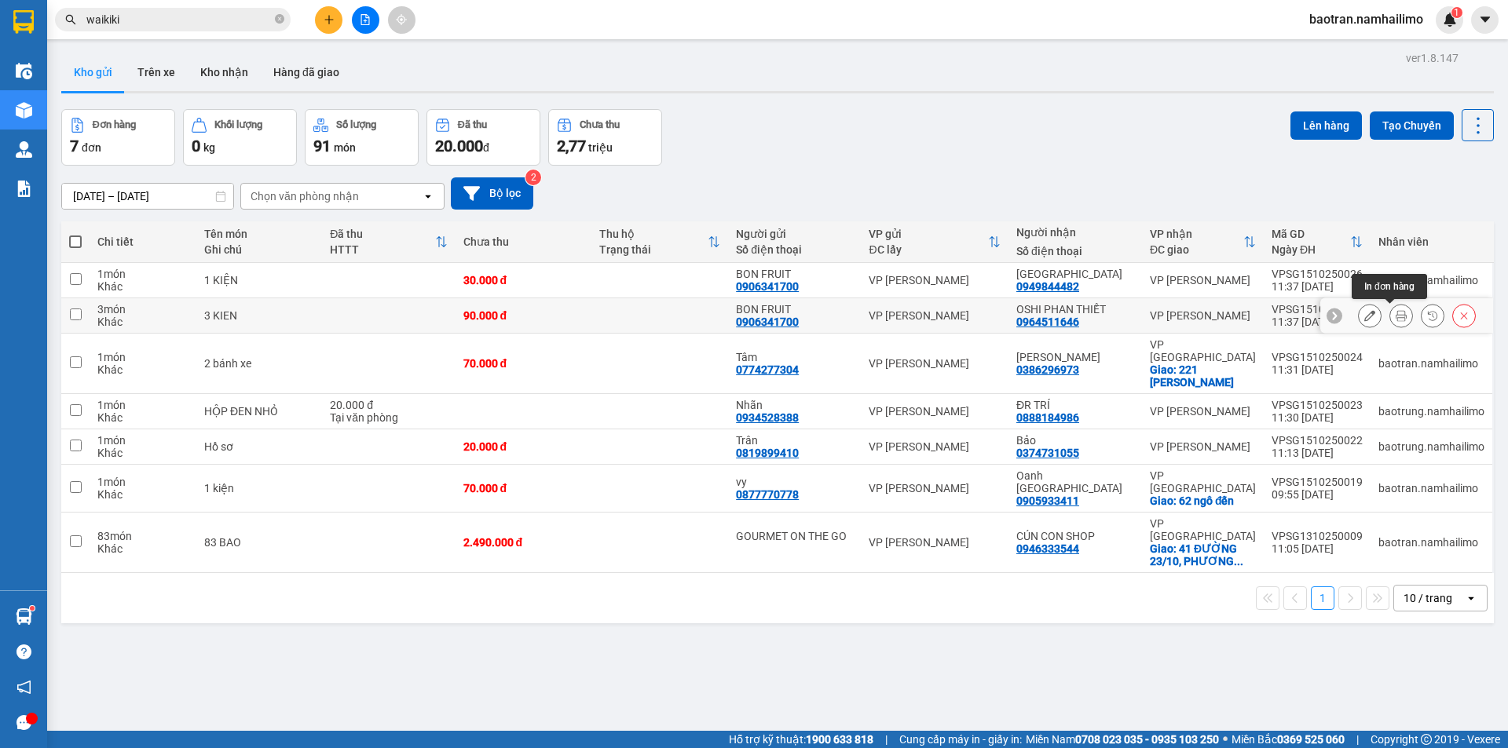
click at [1396, 314] on icon at bounding box center [1401, 315] width 11 height 11
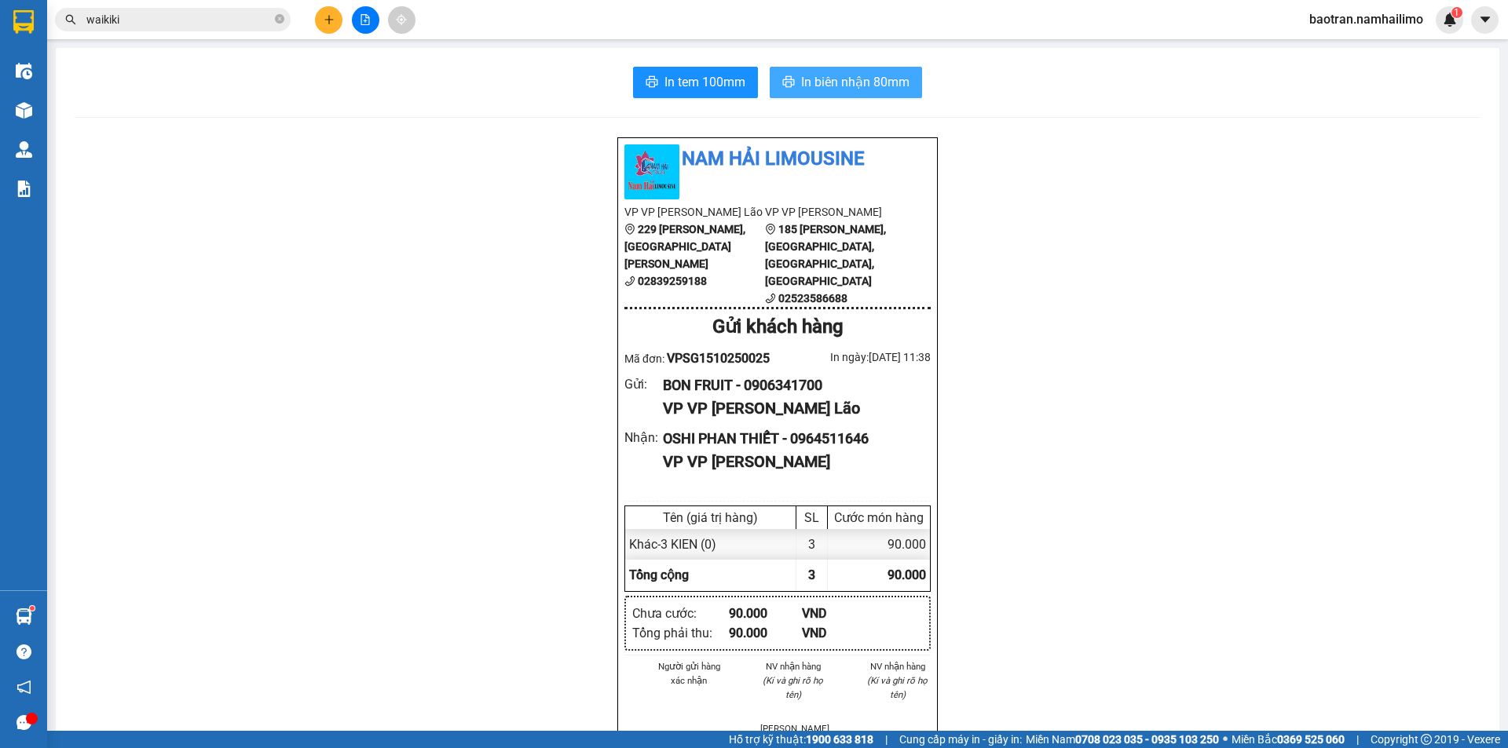
drag, startPoint x: 878, startPoint y: 89, endPoint x: 873, endPoint y: 64, distance: 25.0
click at [877, 79] on span "In biên nhận 80mm" at bounding box center [855, 82] width 108 height 20
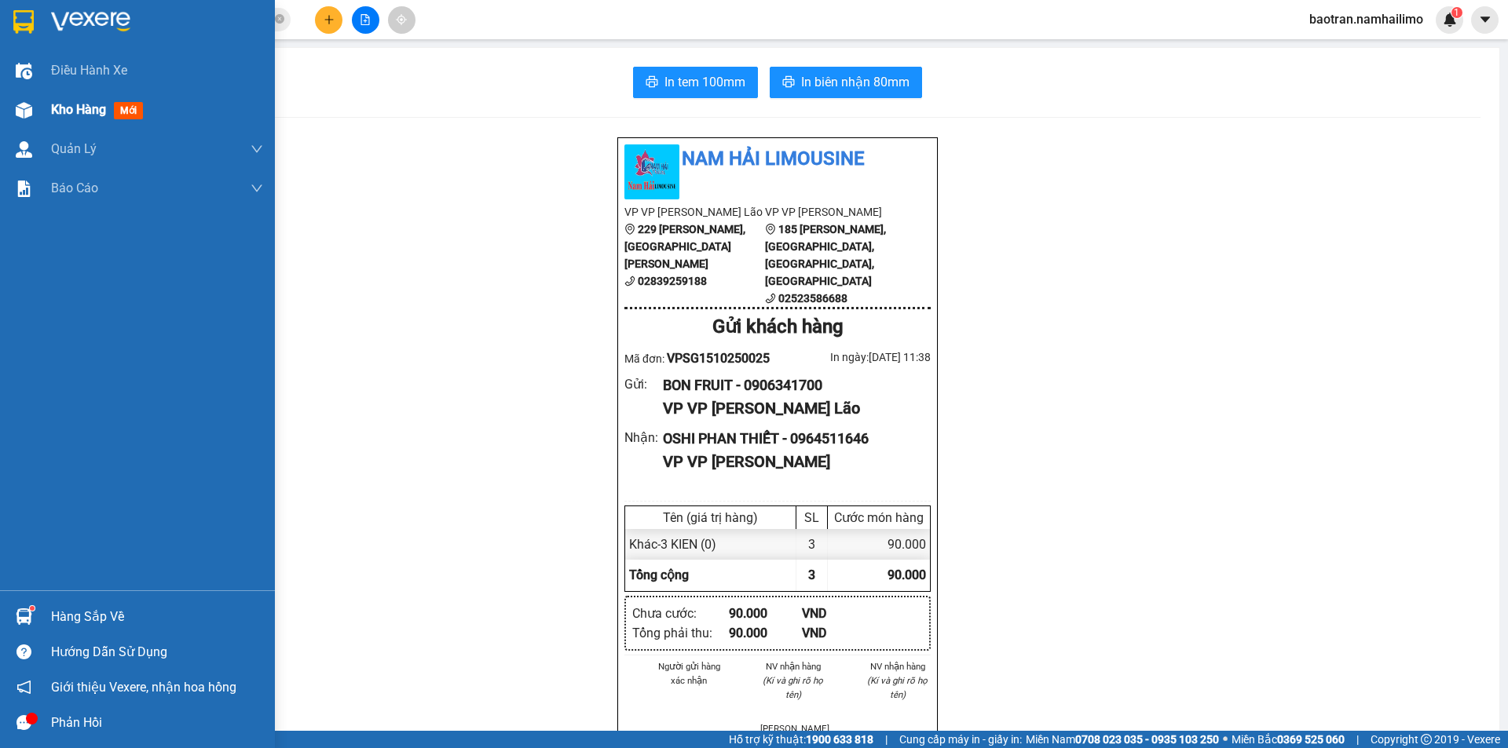
click at [57, 115] on span "Kho hàng" at bounding box center [78, 109] width 55 height 15
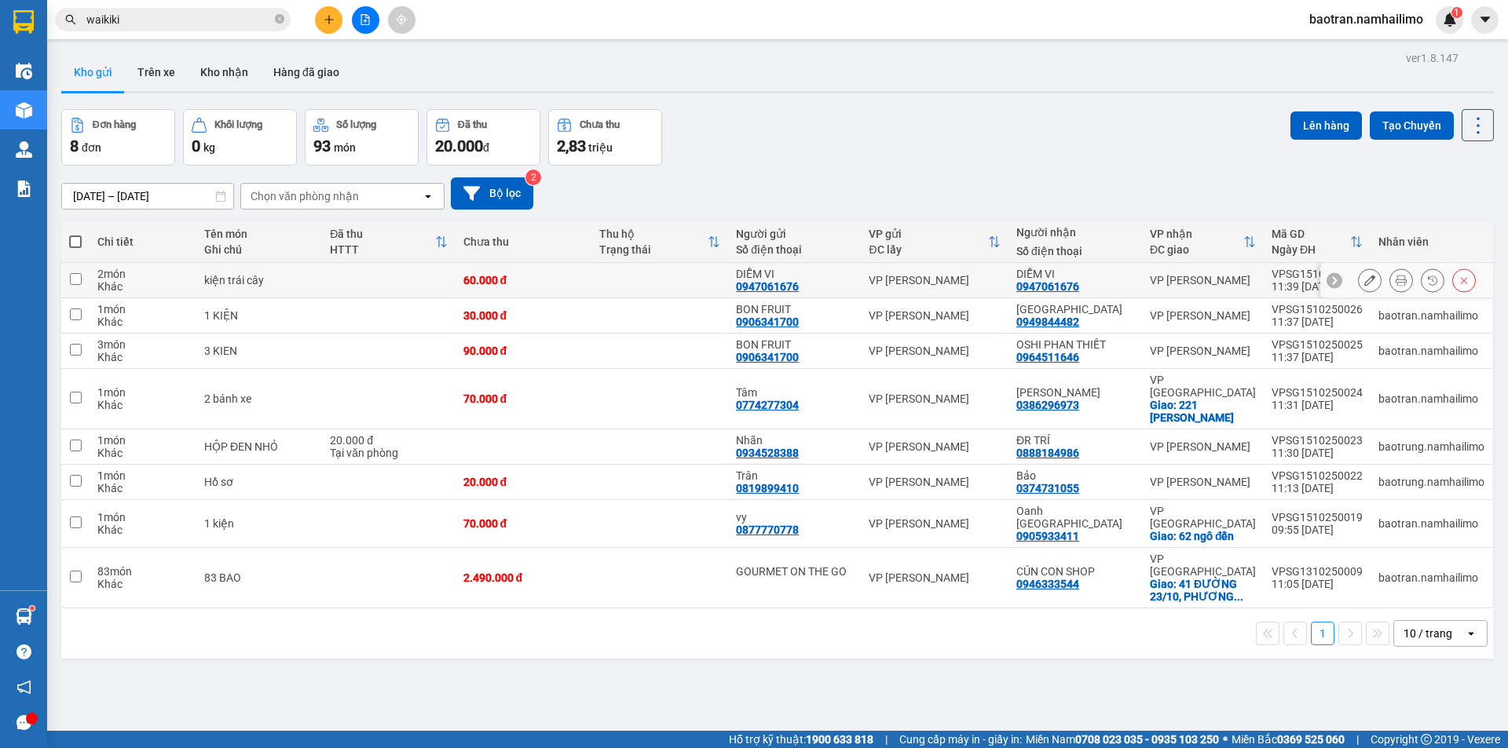
click at [1396, 279] on icon at bounding box center [1401, 280] width 11 height 11
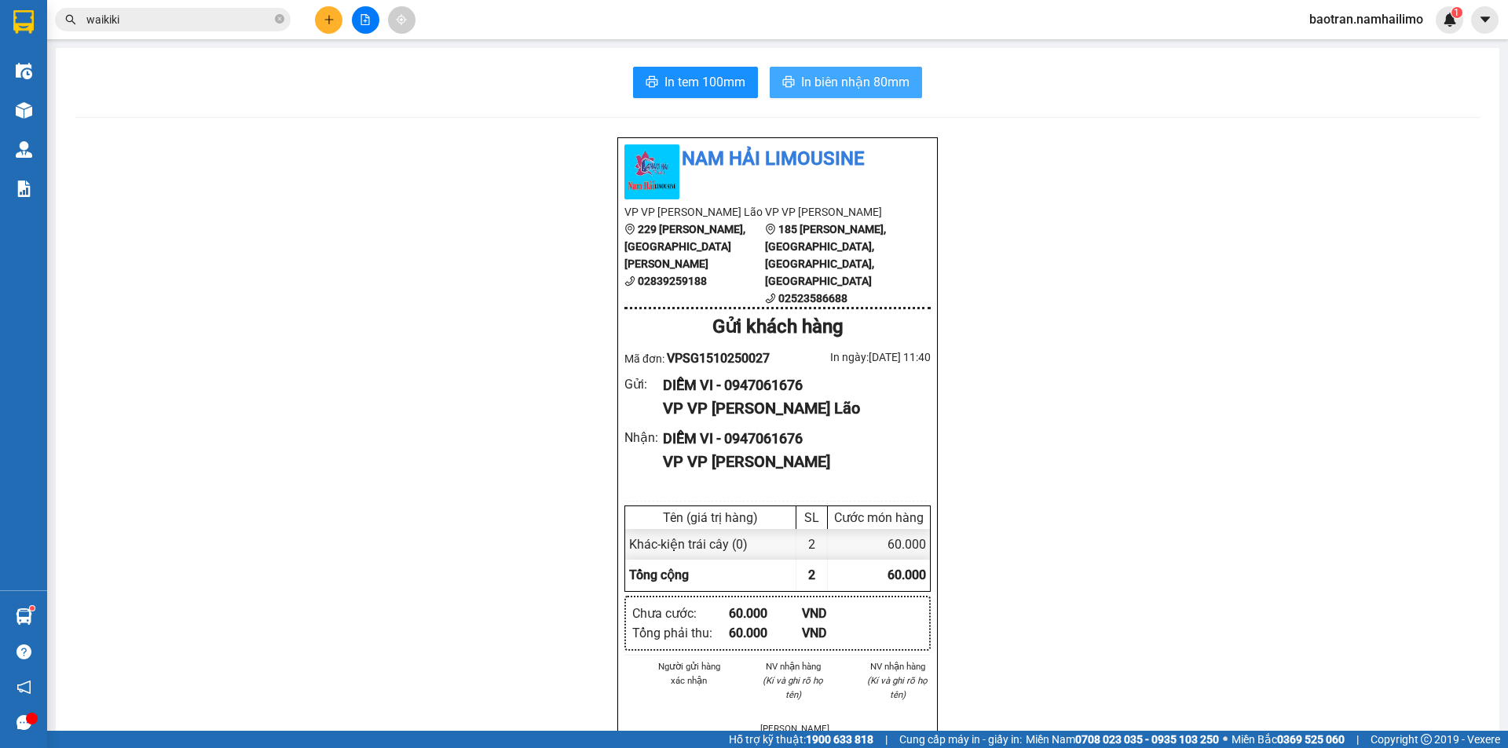
click at [817, 93] on button "In biên nhận 80mm" at bounding box center [846, 82] width 152 height 31
click at [673, 88] on span "In tem 100mm" at bounding box center [704, 82] width 81 height 20
click at [336, 22] on button at bounding box center [328, 19] width 27 height 27
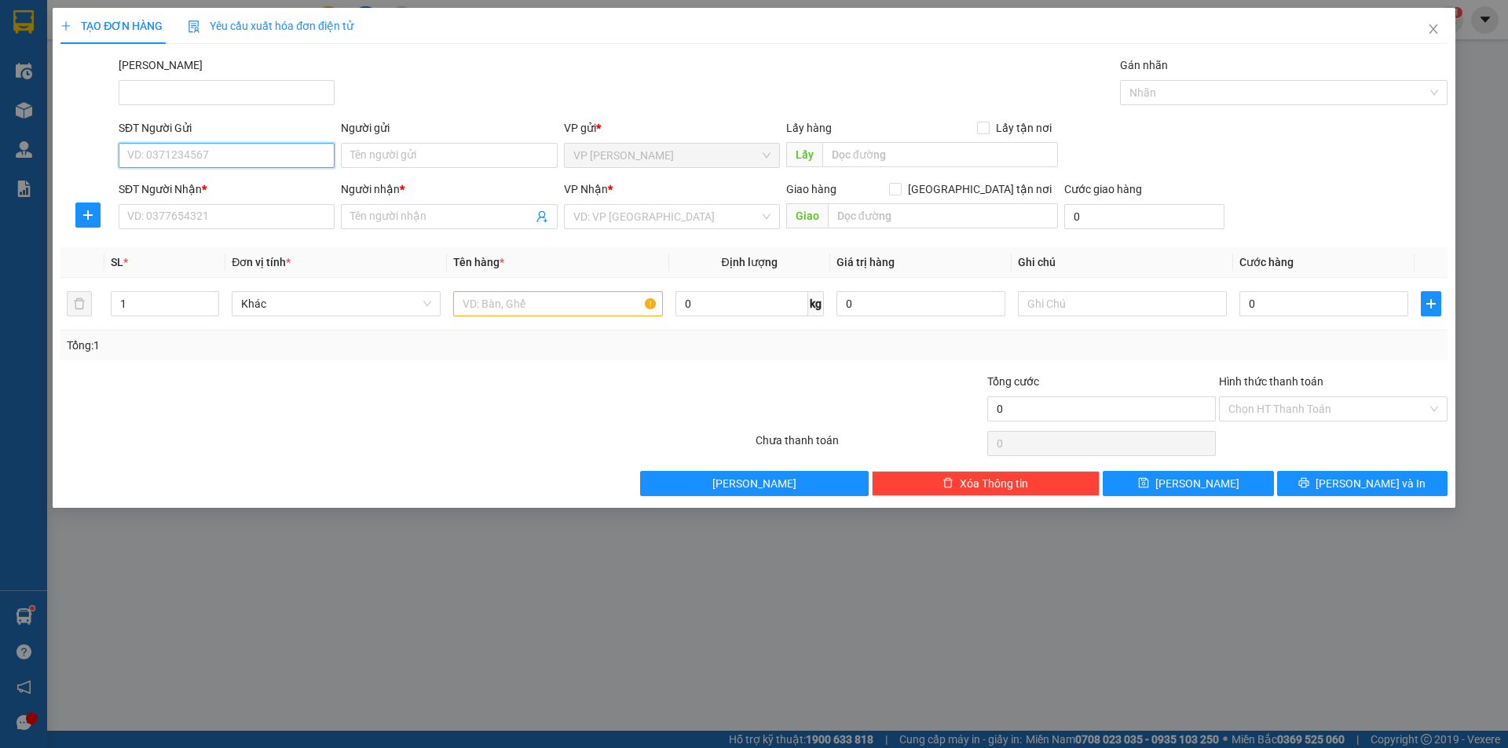
click at [298, 157] on input "SĐT Người Gửi" at bounding box center [227, 155] width 216 height 25
type input "0782434133"
click at [260, 185] on div "0782434133 - CHỊ NỞ" at bounding box center [226, 186] width 197 height 17
type input "CHỊ NỞ"
type input "0907634779"
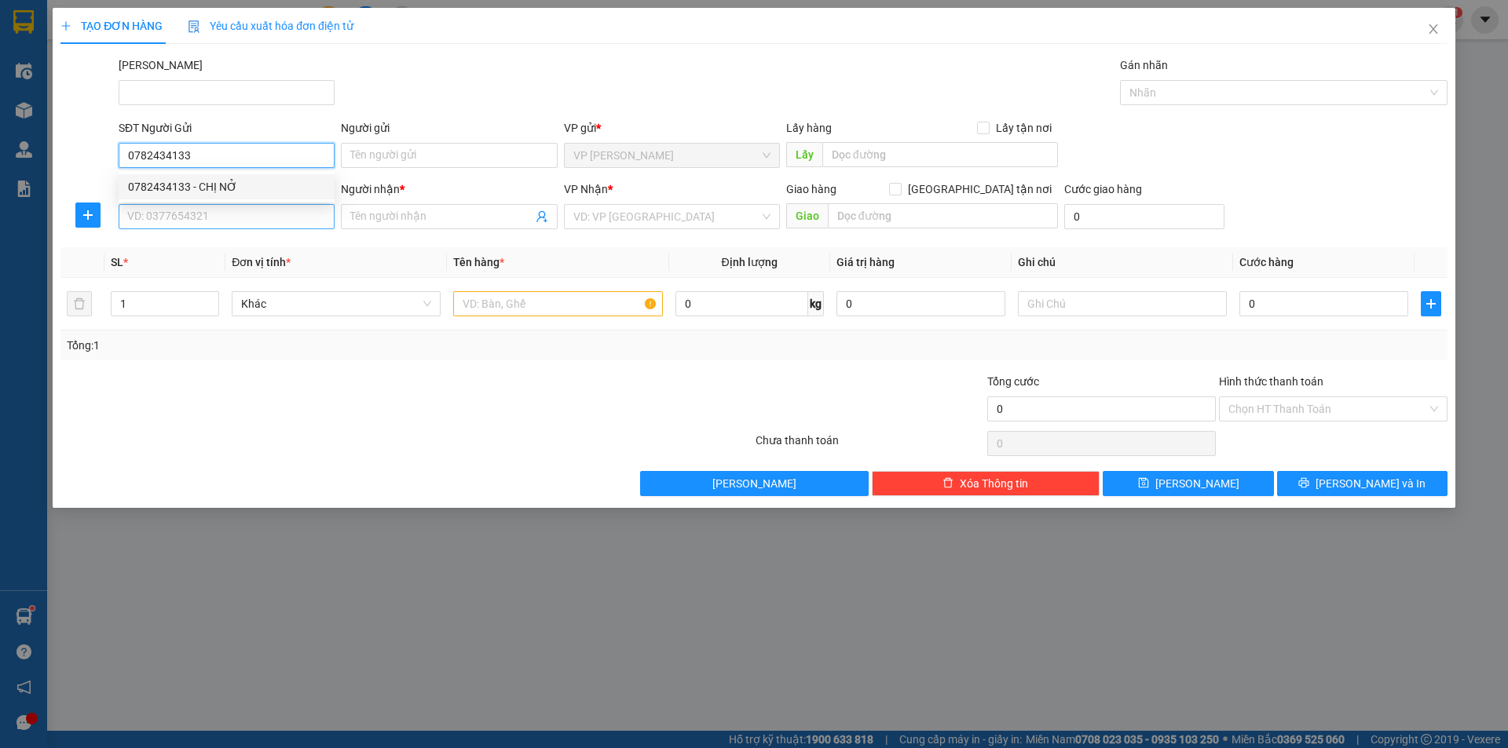
type input "CHỊ PHI"
type input "20.000"
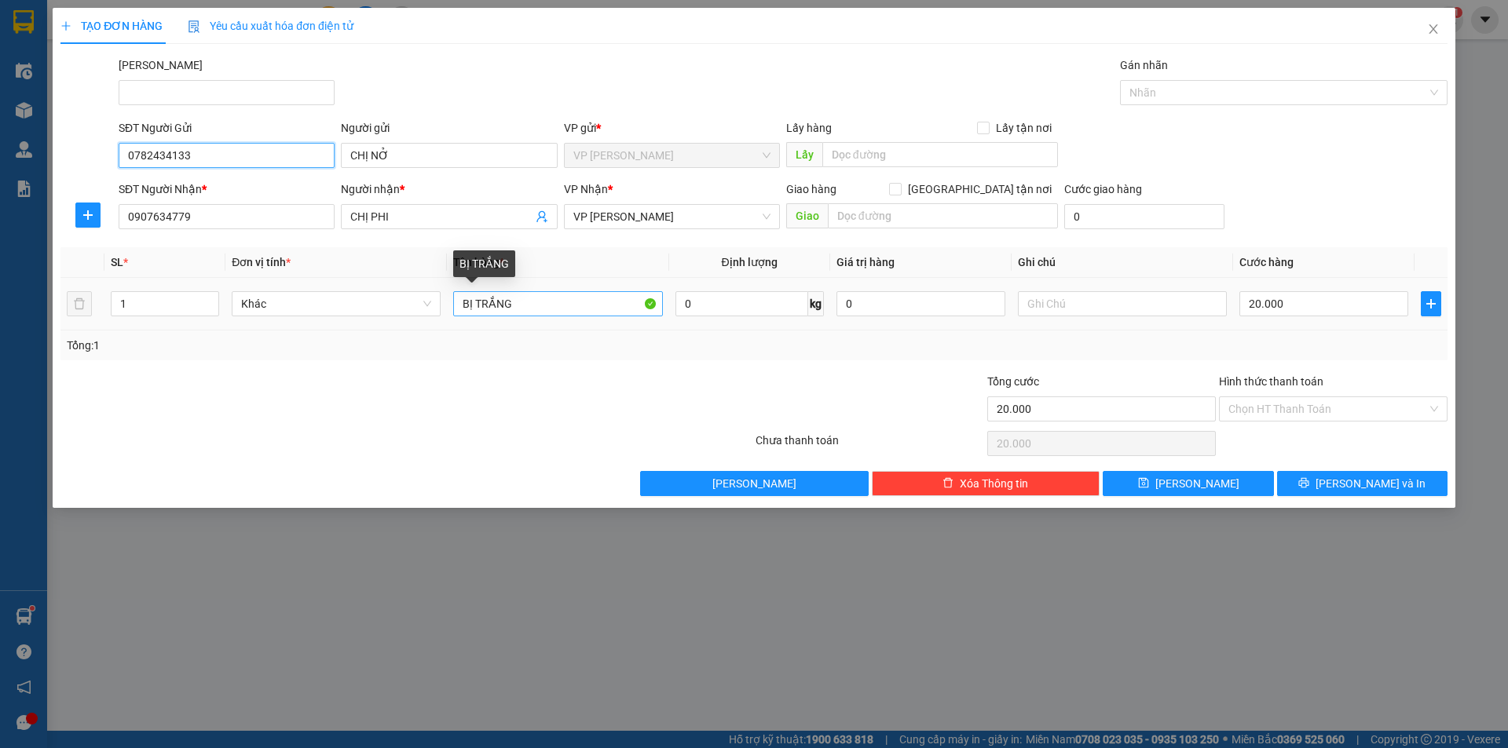
type input "0782434133"
drag, startPoint x: 558, startPoint y: 302, endPoint x: 444, endPoint y: 300, distance: 114.7
click at [444, 300] on tr "1 Khác BỊ TRẮNG 0 kg 0 20.000" at bounding box center [753, 304] width 1387 height 53
type input "1 hộp giấy"
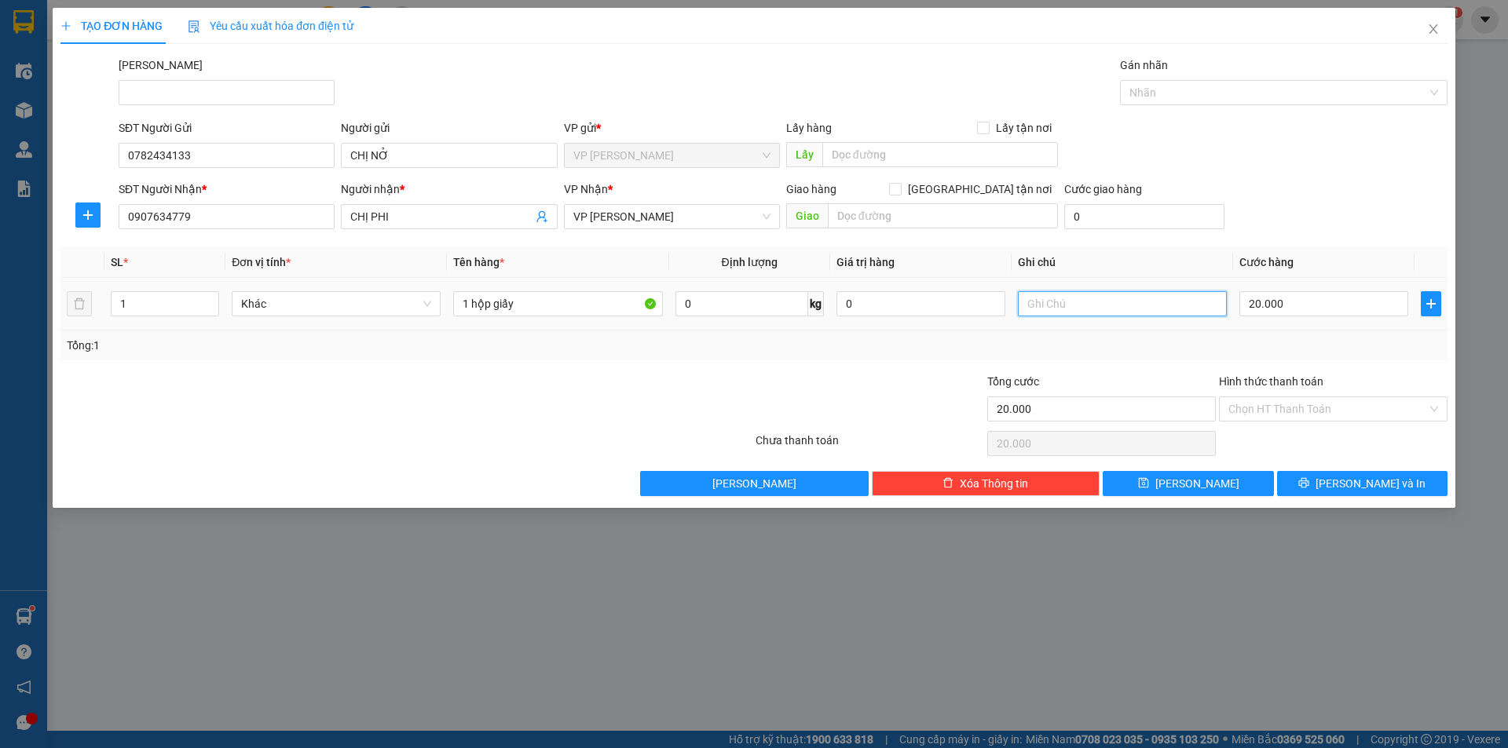
click at [1158, 306] on input "text" at bounding box center [1122, 303] width 209 height 25
type input "hàng 0 đảm bảo"
click at [1385, 480] on span "[PERSON_NAME] và In" at bounding box center [1371, 483] width 110 height 17
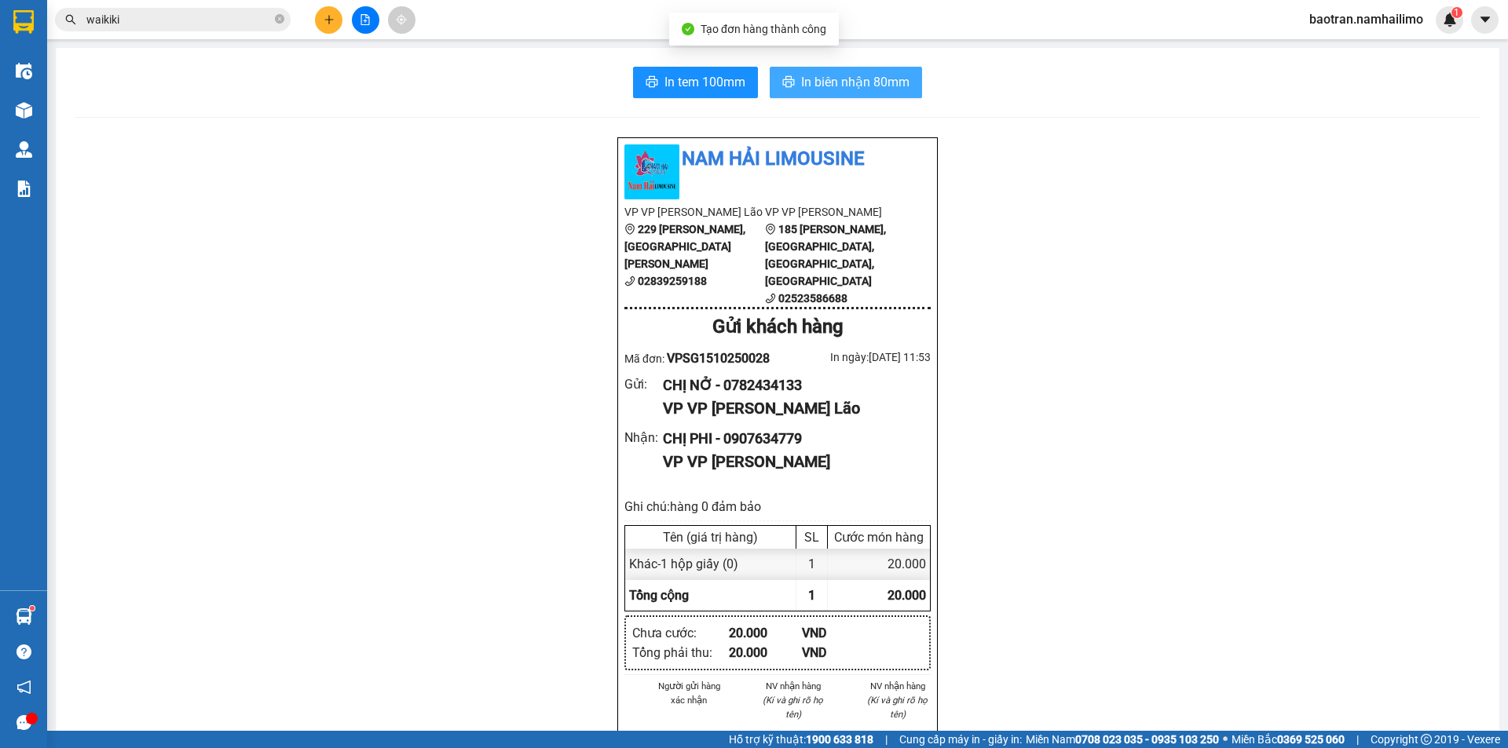
click at [801, 87] on span "In biên nhận 80mm" at bounding box center [855, 82] width 108 height 20
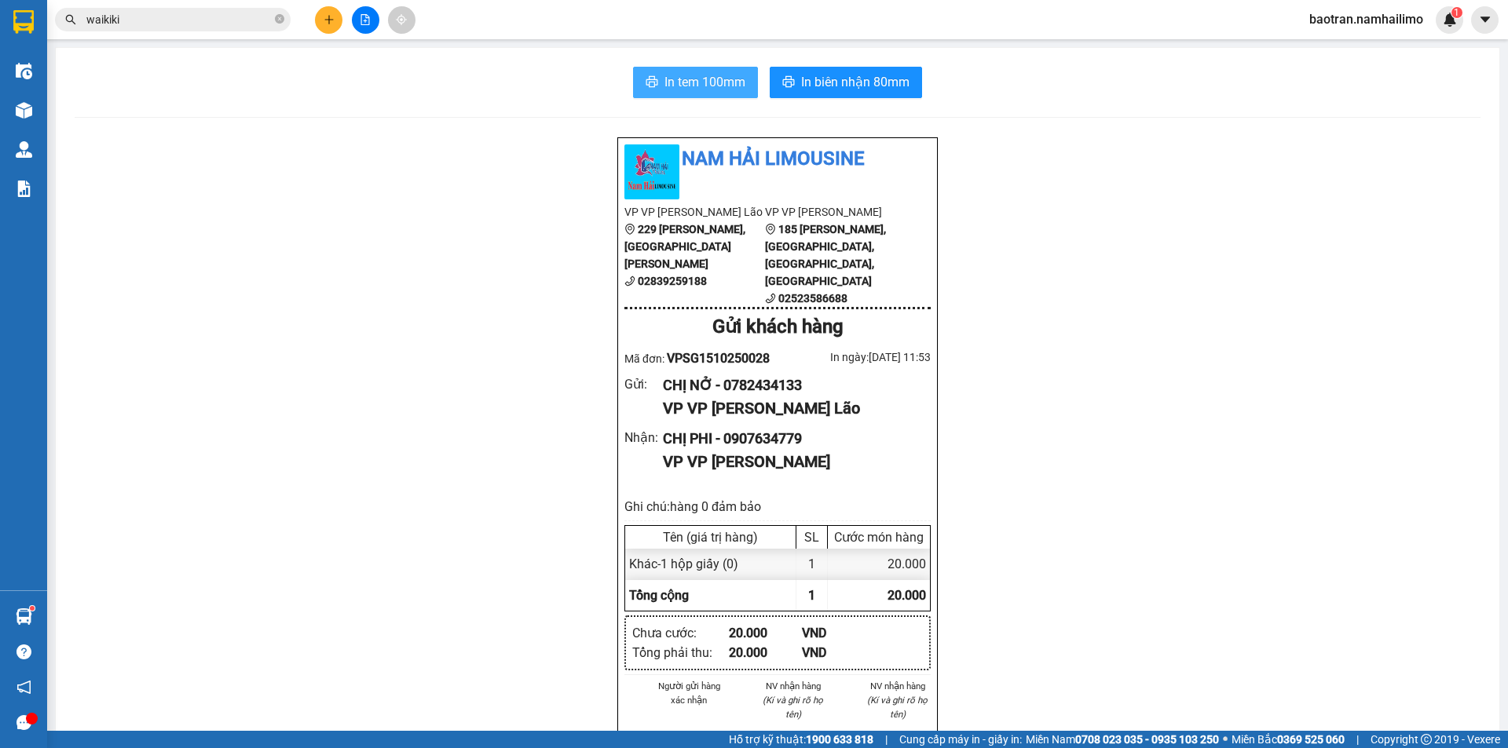
click at [683, 92] on span "In tem 100mm" at bounding box center [704, 82] width 81 height 20
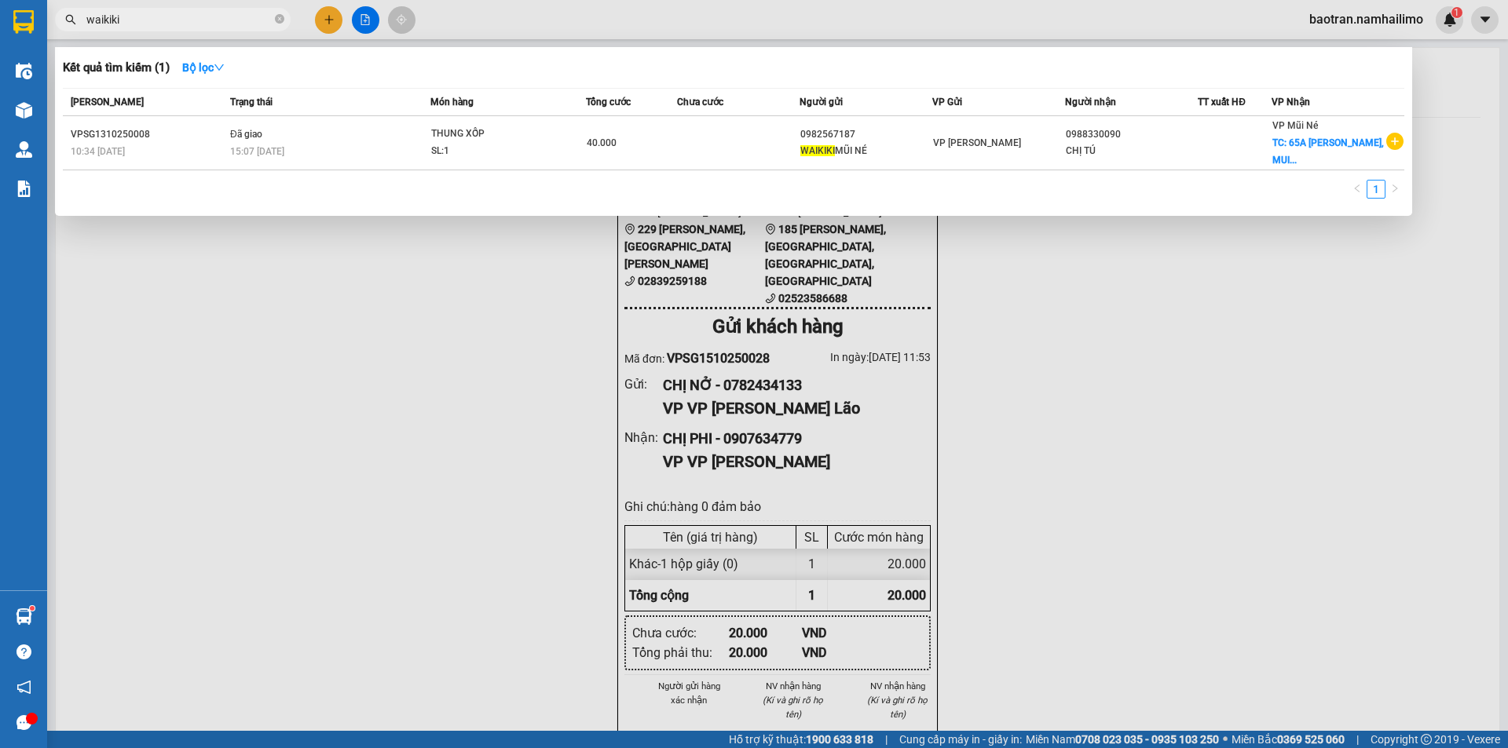
click at [201, 12] on input "waikiki" at bounding box center [178, 19] width 185 height 17
click at [202, 12] on input "waikiki" at bounding box center [178, 19] width 185 height 17
click at [1307, 336] on div at bounding box center [754, 374] width 1508 height 748
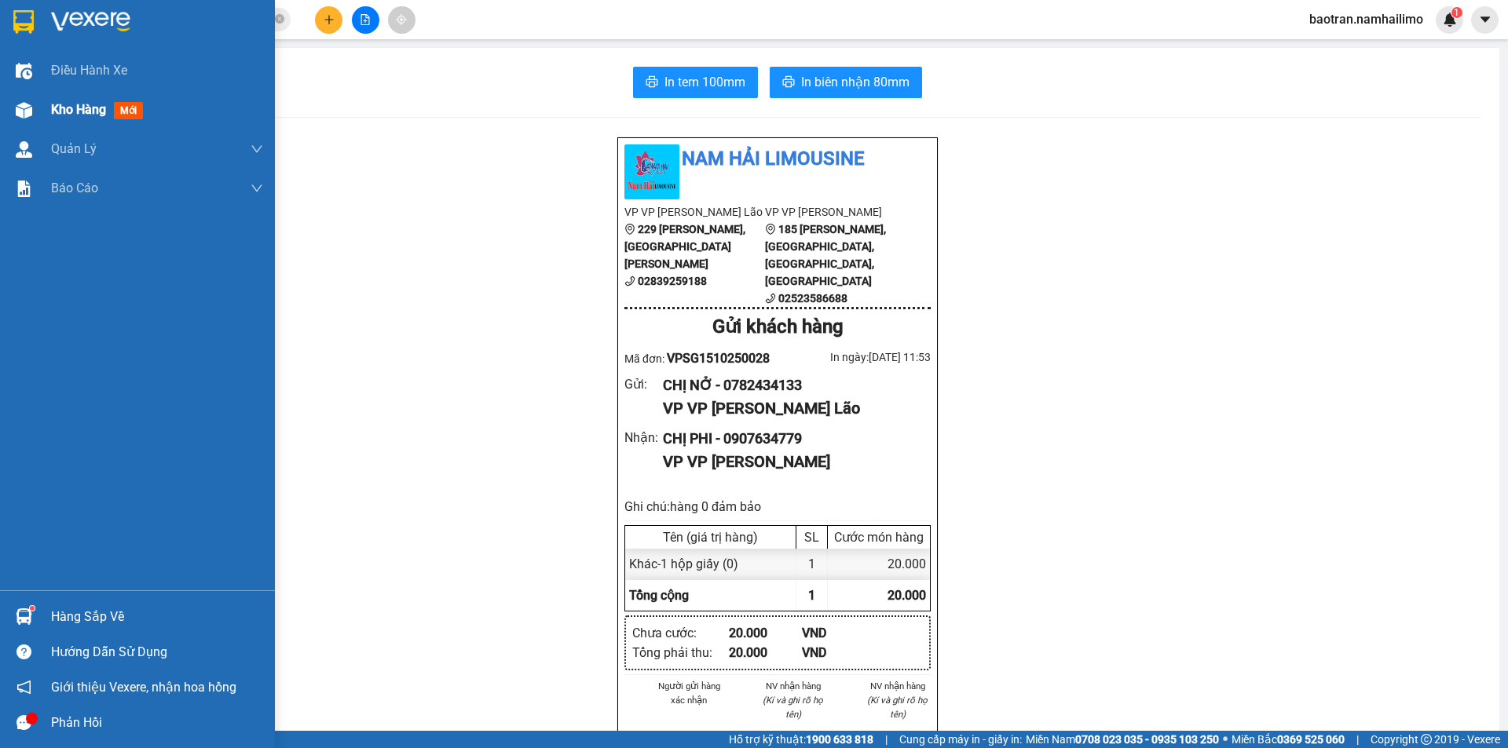
click at [5, 119] on div "Kho hàng mới" at bounding box center [137, 109] width 275 height 39
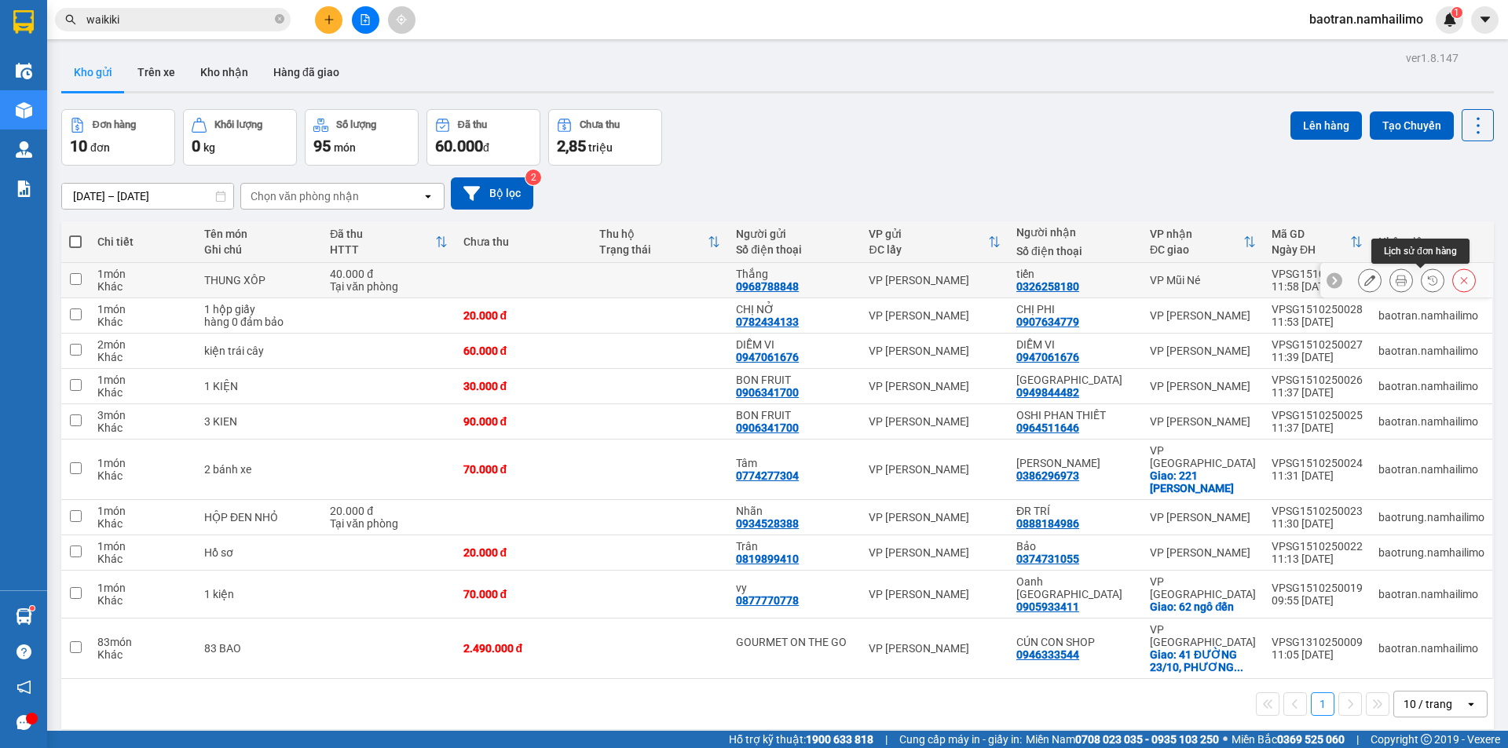
click at [1394, 267] on button at bounding box center [1401, 280] width 22 height 27
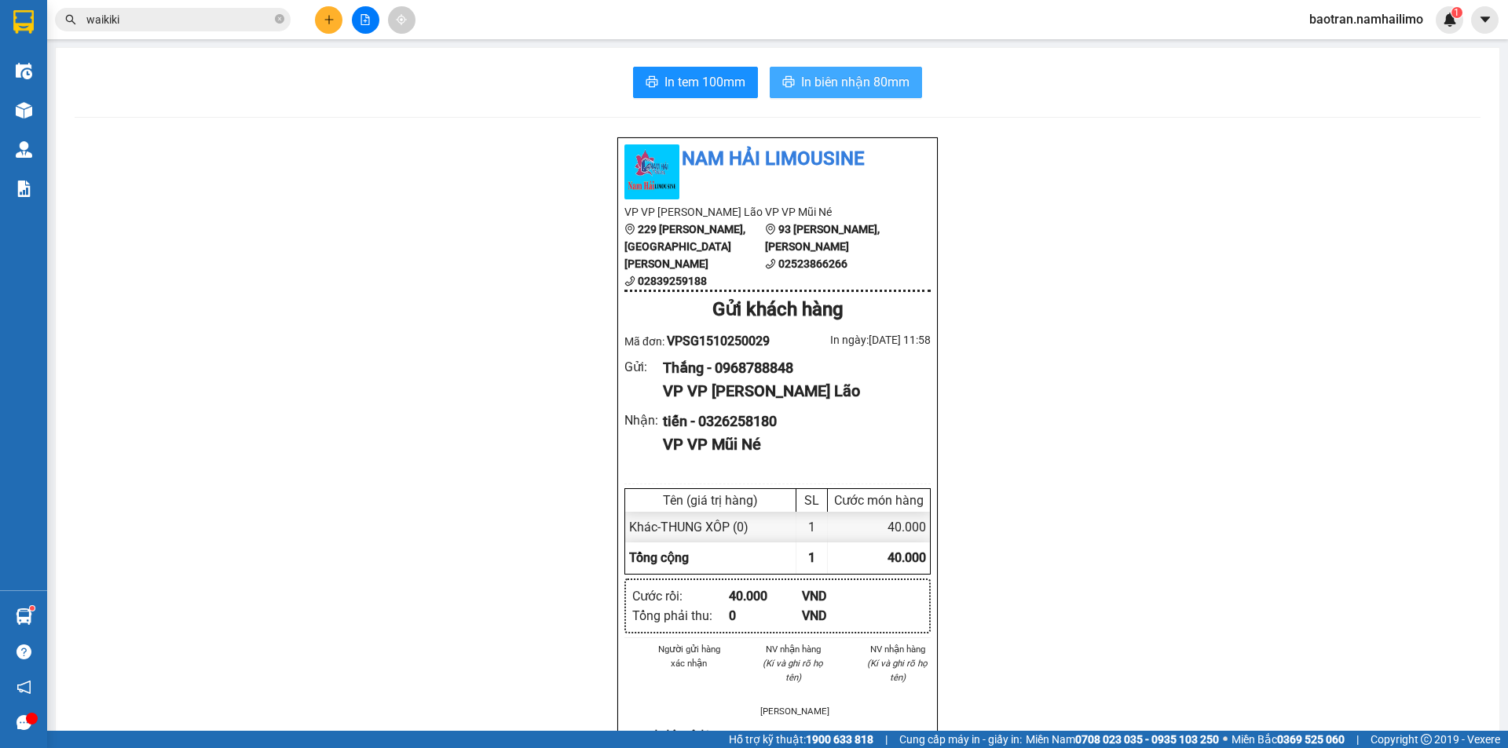
drag, startPoint x: 811, startPoint y: 77, endPoint x: 794, endPoint y: 112, distance: 38.3
click at [811, 79] on span "In biên nhận 80mm" at bounding box center [855, 82] width 108 height 20
click at [708, 82] on span "In tem 100mm" at bounding box center [704, 82] width 81 height 20
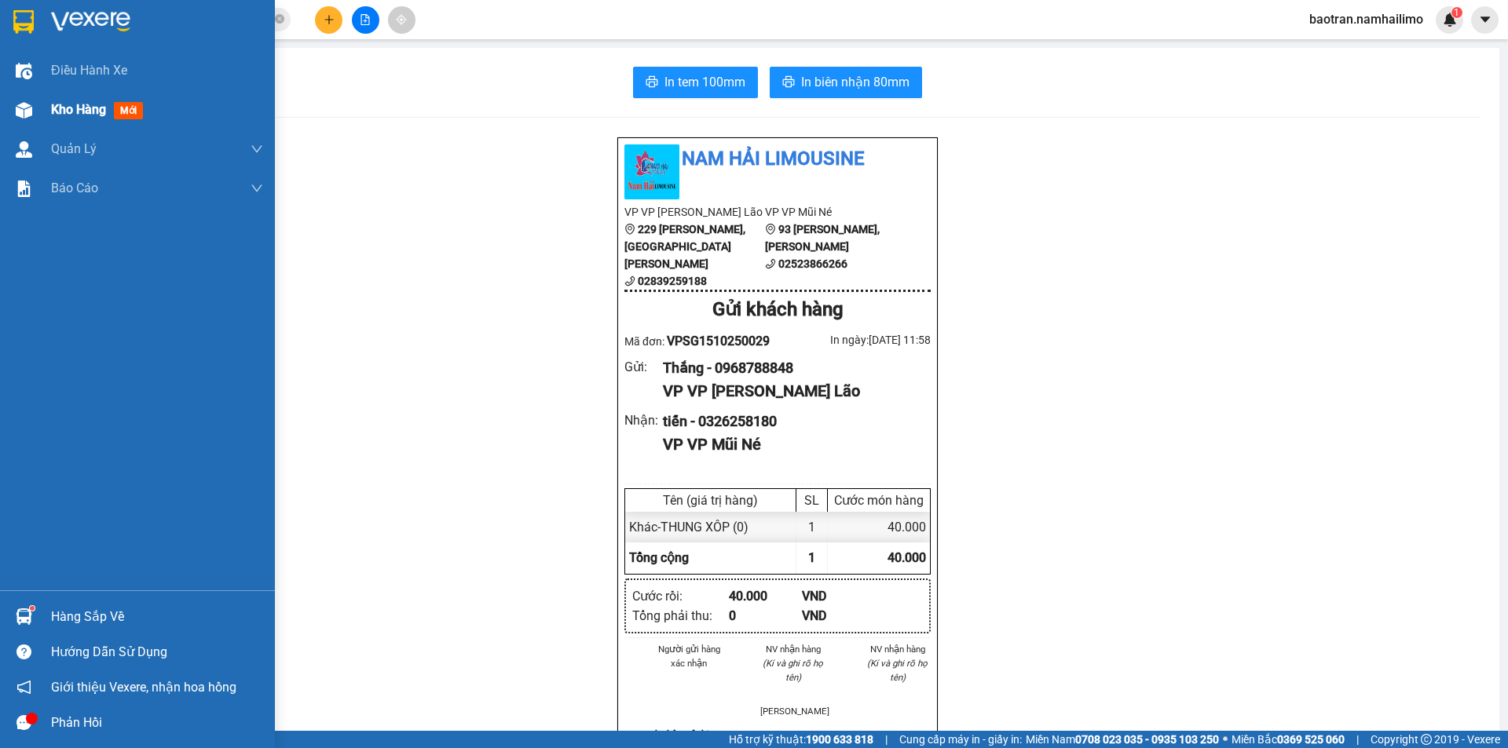
click at [36, 114] on div at bounding box center [23, 110] width 27 height 27
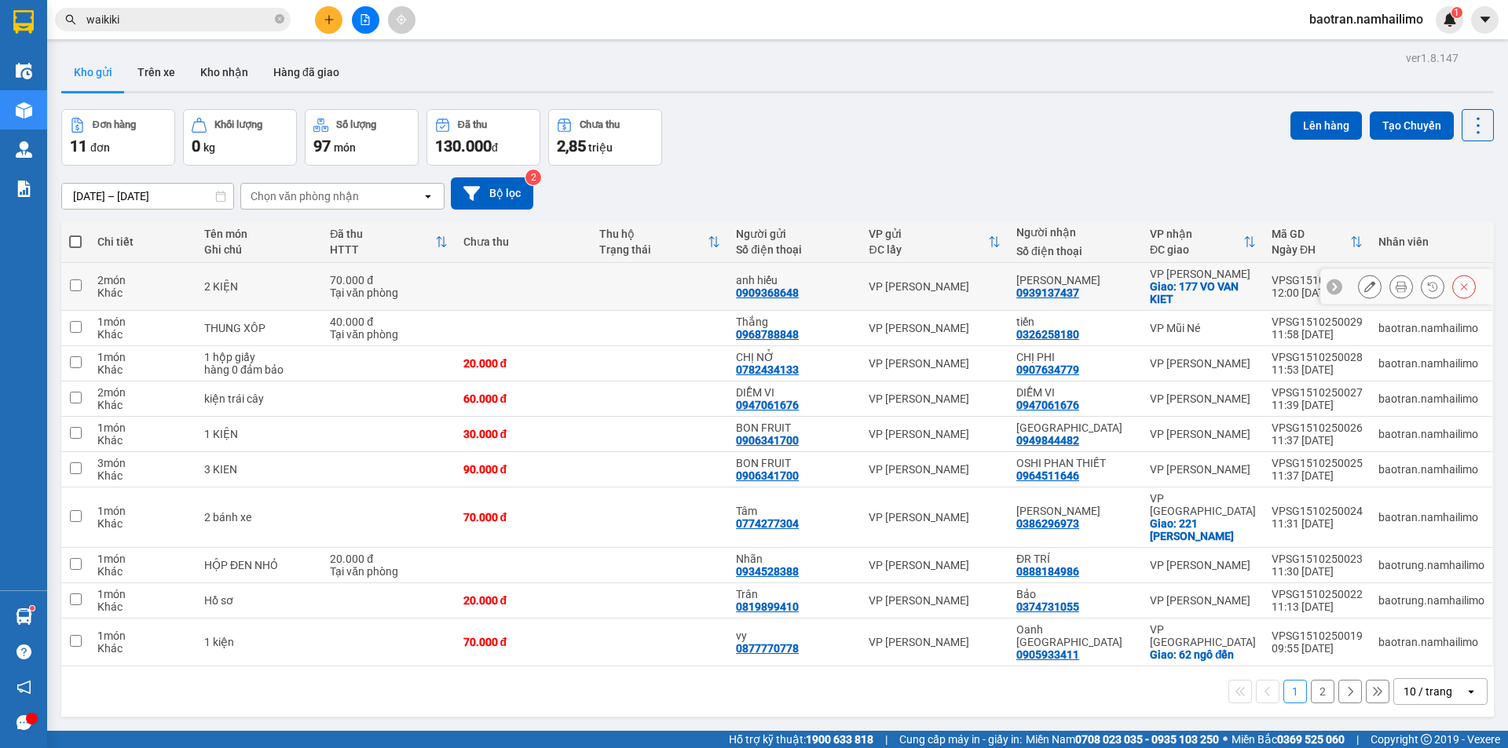
click at [1396, 284] on icon at bounding box center [1401, 286] width 11 height 11
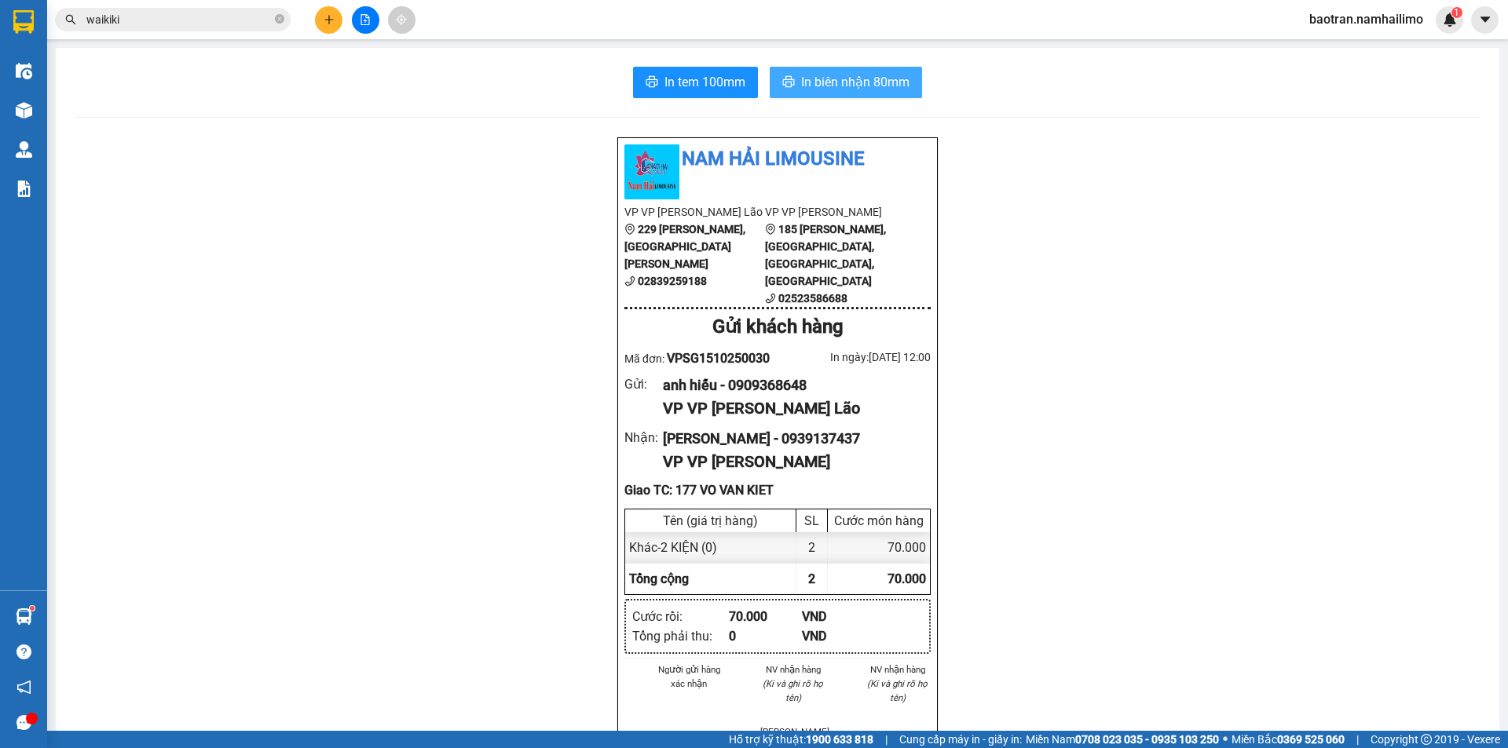
click at [801, 78] on span "In biên nhận 80mm" at bounding box center [855, 82] width 108 height 20
click at [725, 90] on span "In tem 100mm" at bounding box center [704, 82] width 81 height 20
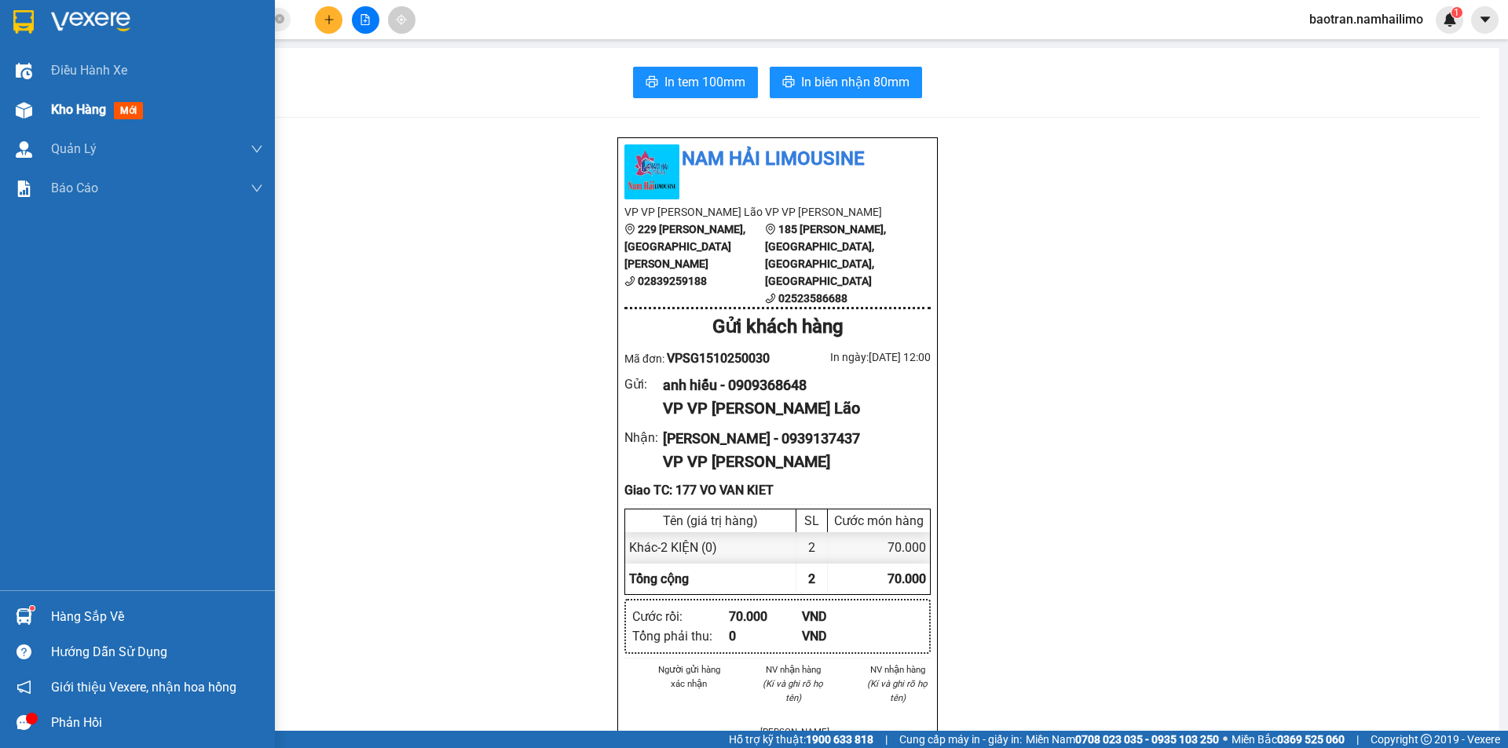
click at [48, 115] on div "Kho hàng mới" at bounding box center [137, 109] width 275 height 39
